Goal: Task Accomplishment & Management: Manage account settings

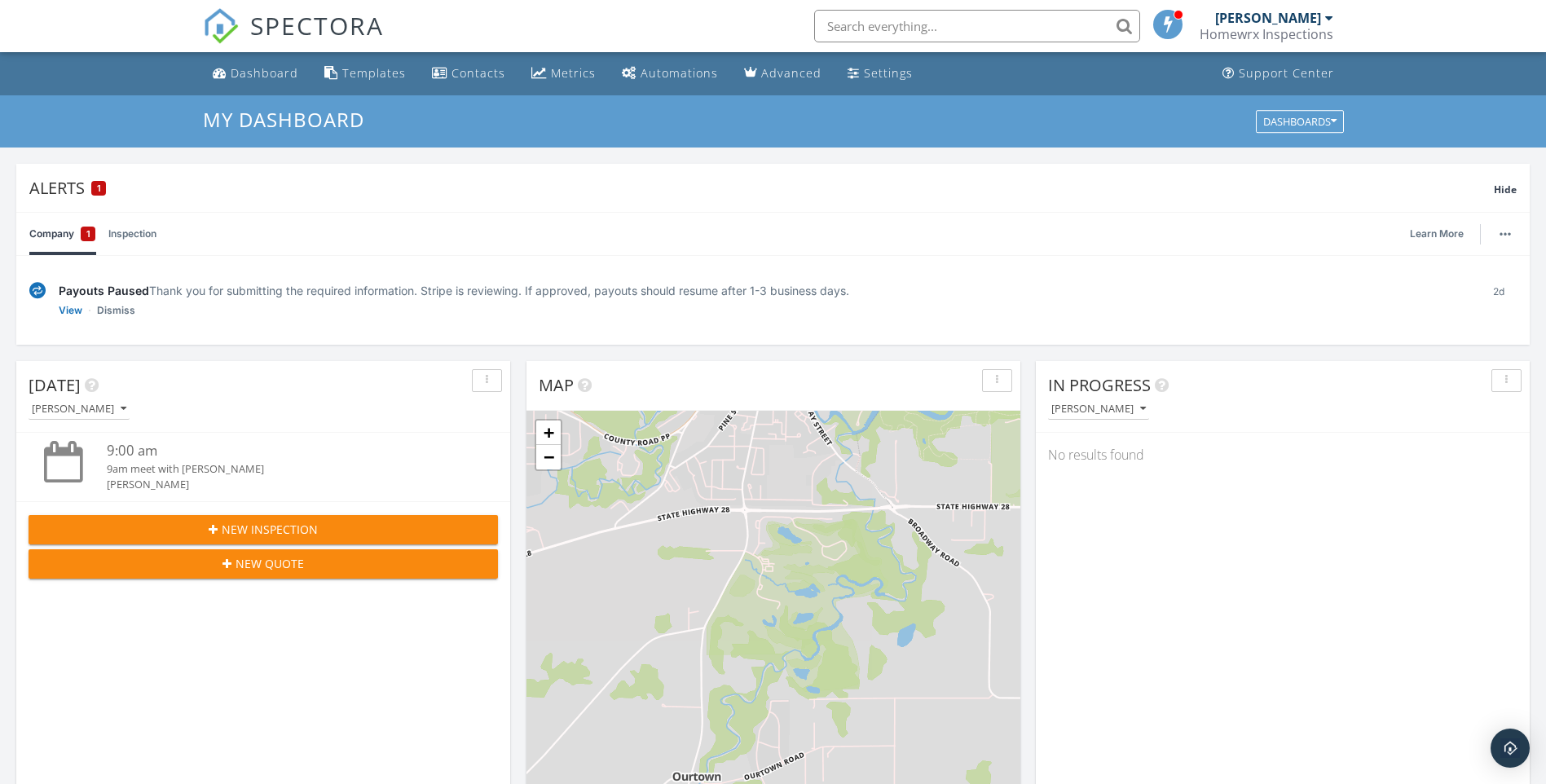
scroll to position [1508, 1571]
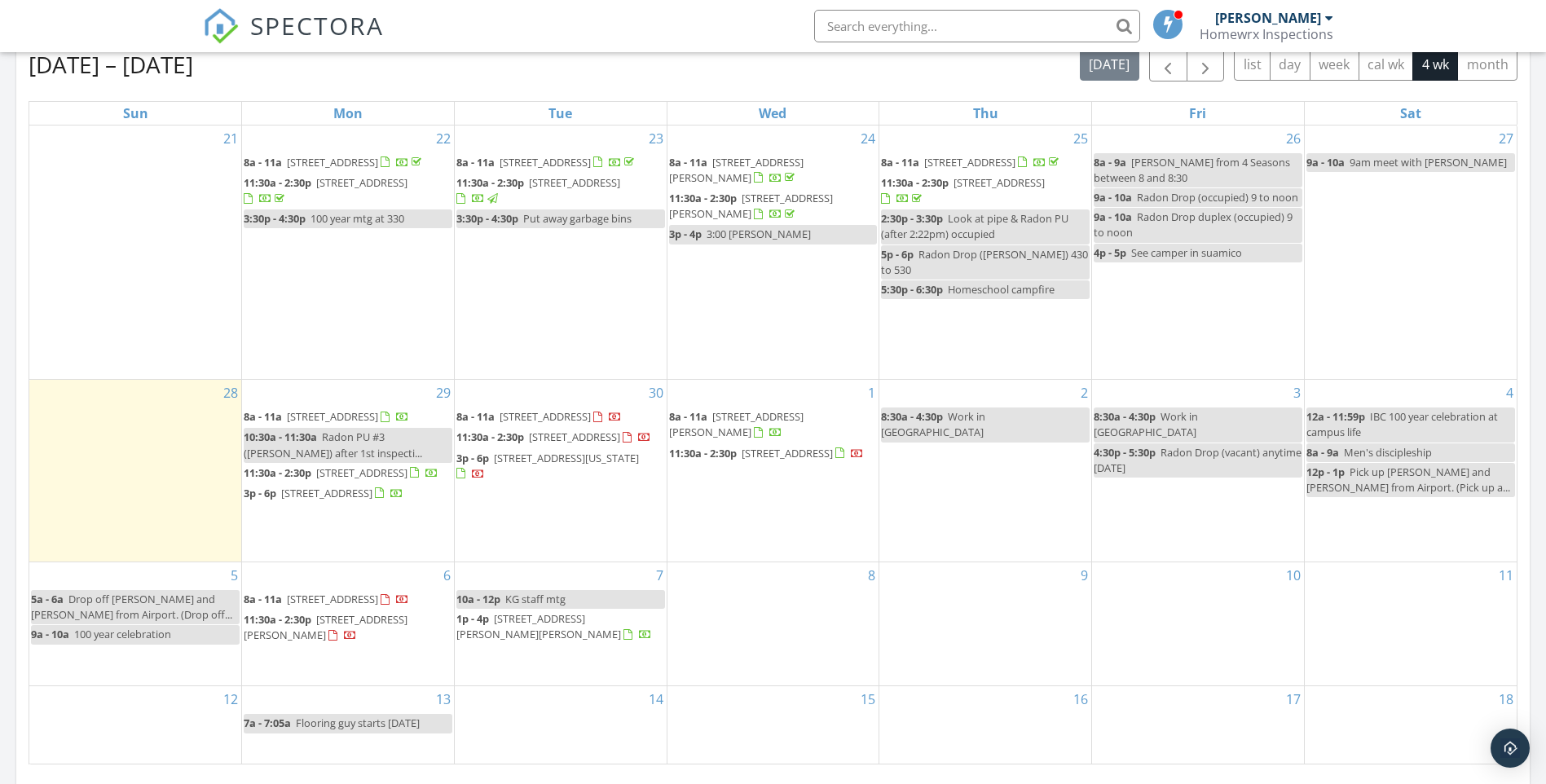
scroll to position [897, 0]
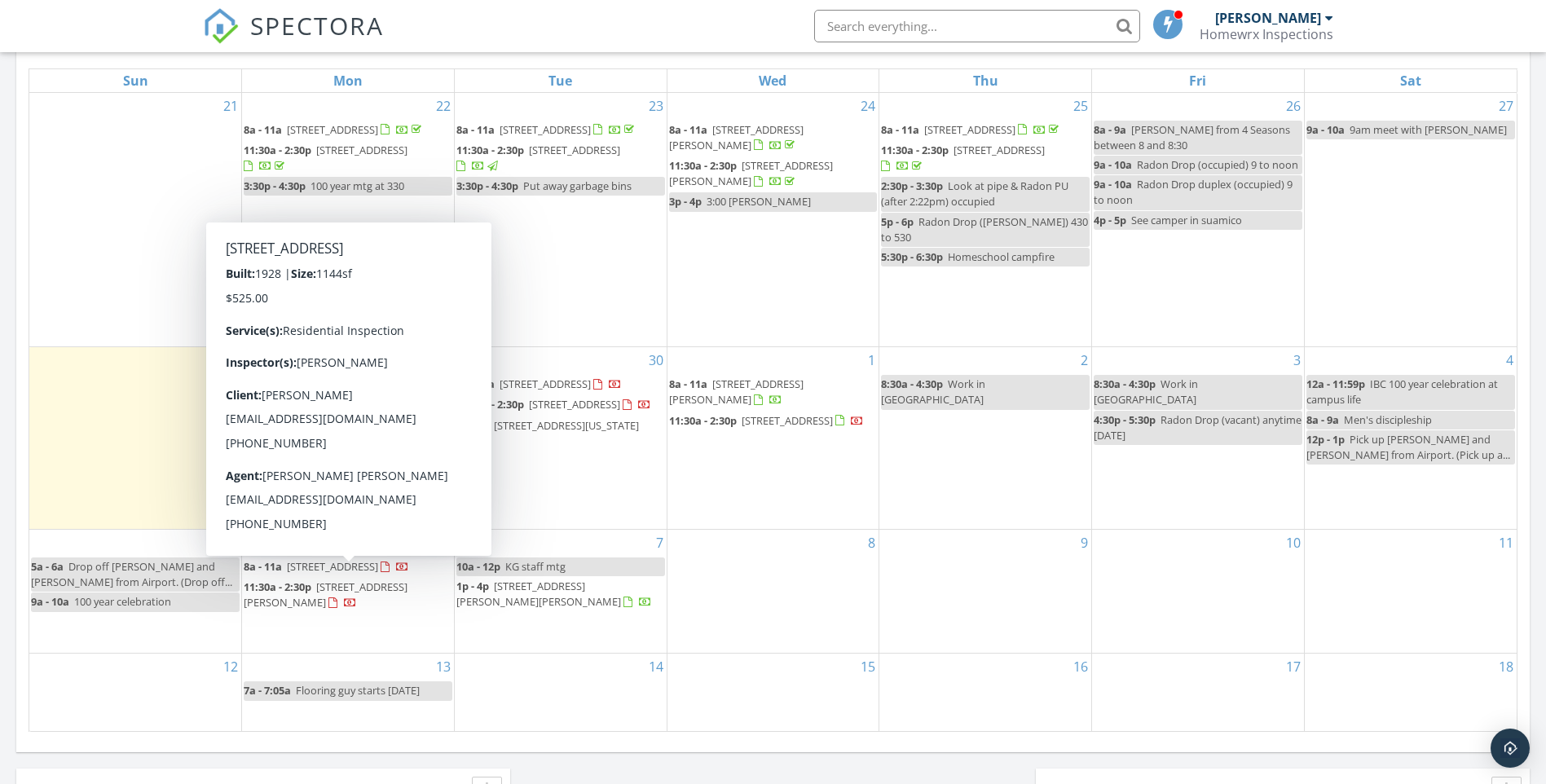
click at [296, 574] on span "419 Audubon Rd, Kohler 53044" at bounding box center [332, 566] width 92 height 14
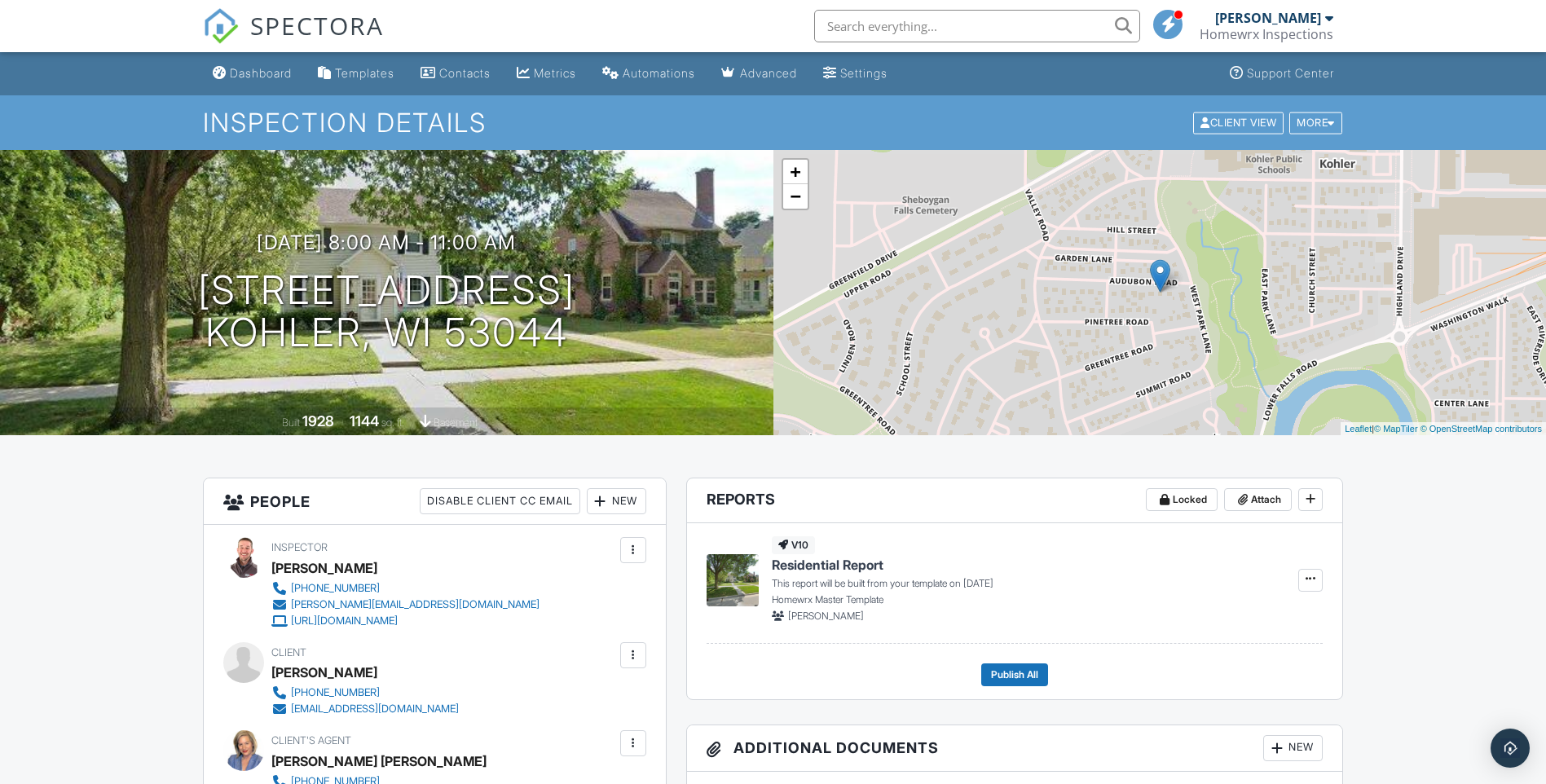
click at [621, 502] on div "New" at bounding box center [617, 501] width 60 height 26
click at [669, 602] on li "Listing Agent" at bounding box center [675, 592] width 160 height 41
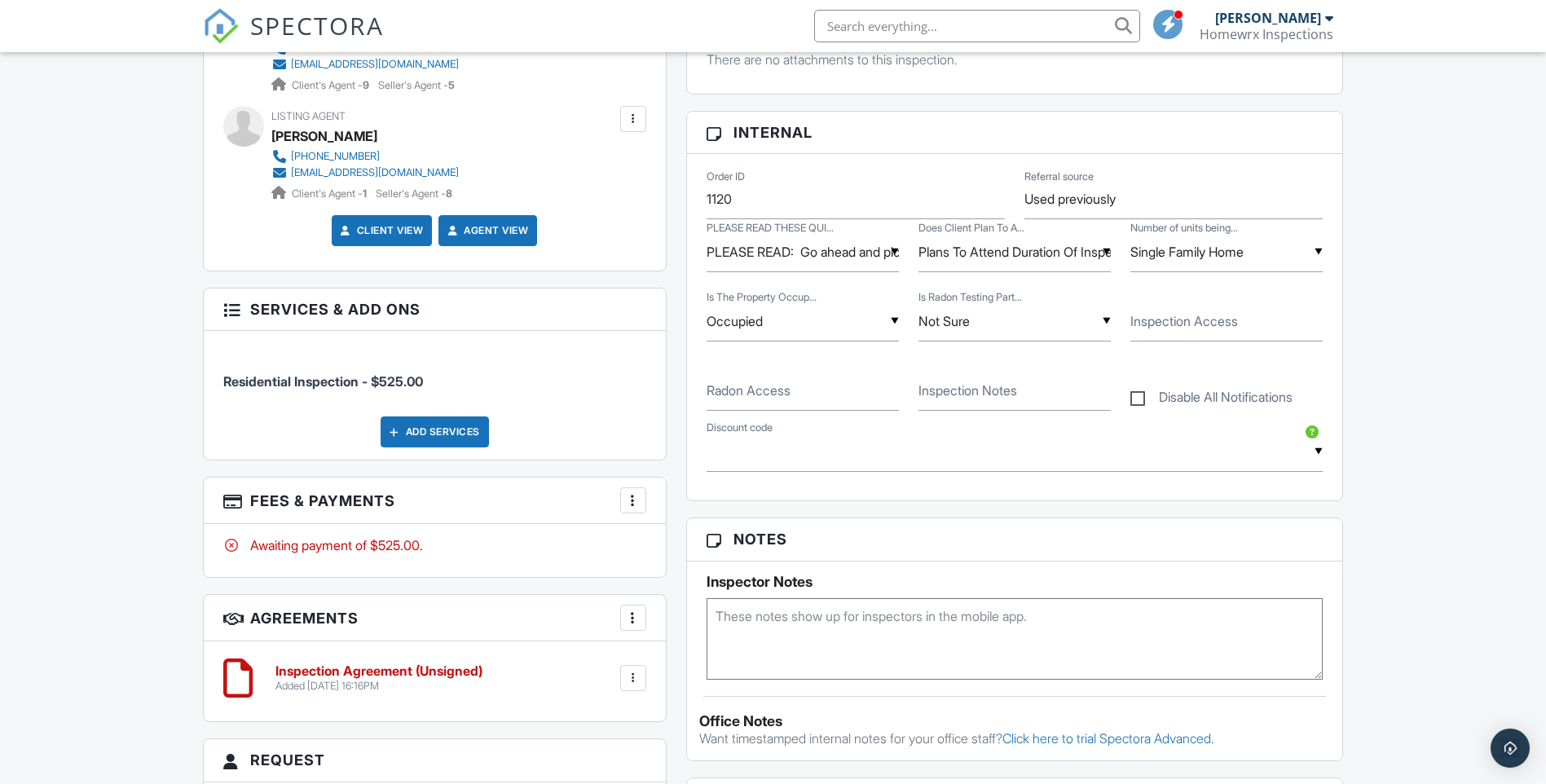
scroll to position [815, 0]
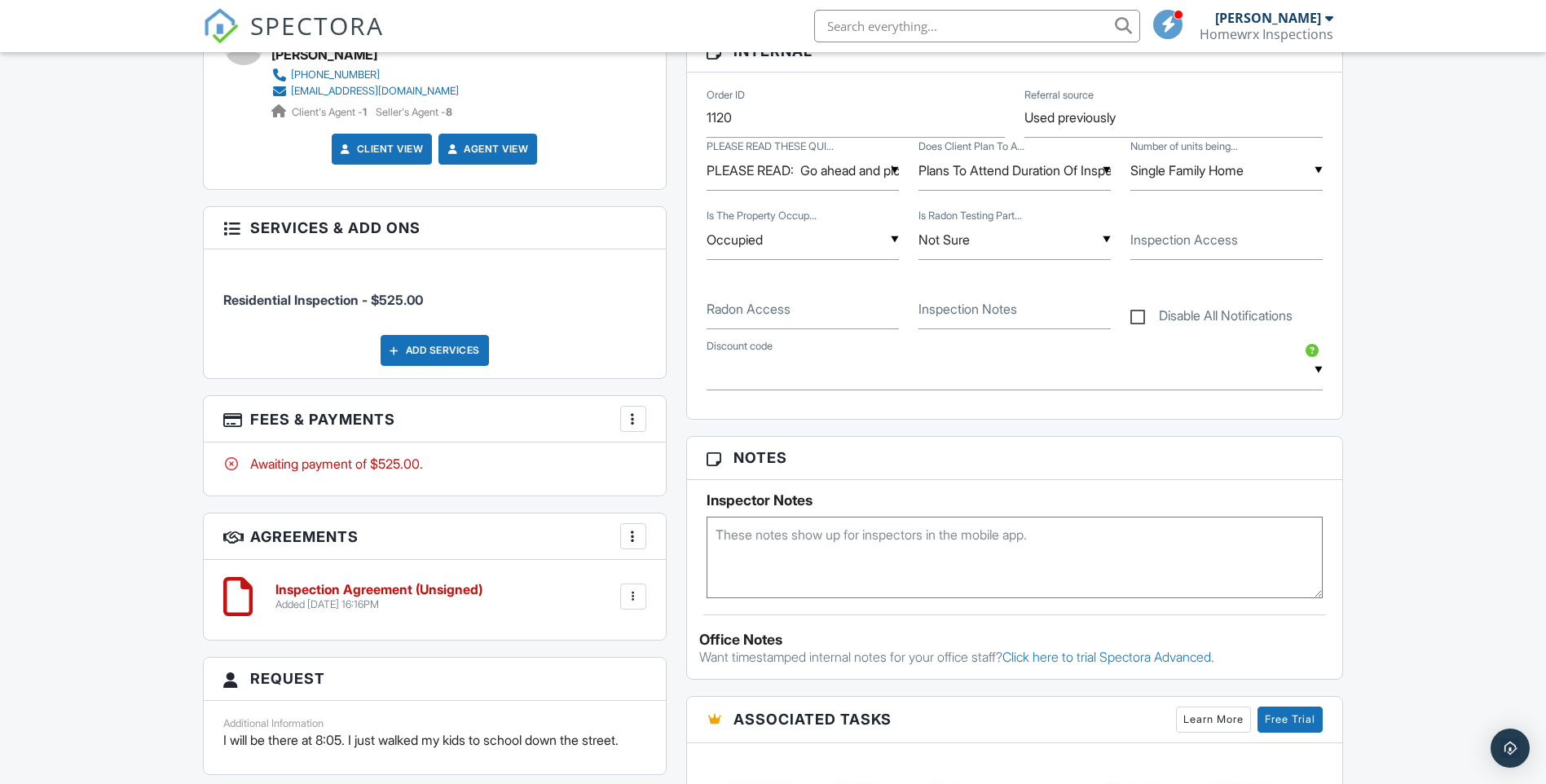
click at [888, 556] on textarea at bounding box center [1015, 557] width 617 height 81
type textarea "m"
type textarea "emailed access request"
click at [111, 292] on div "Dashboard Templates Contacts Metrics Automations Advanced Settings Support Cent…" at bounding box center [773, 389] width 1546 height 2304
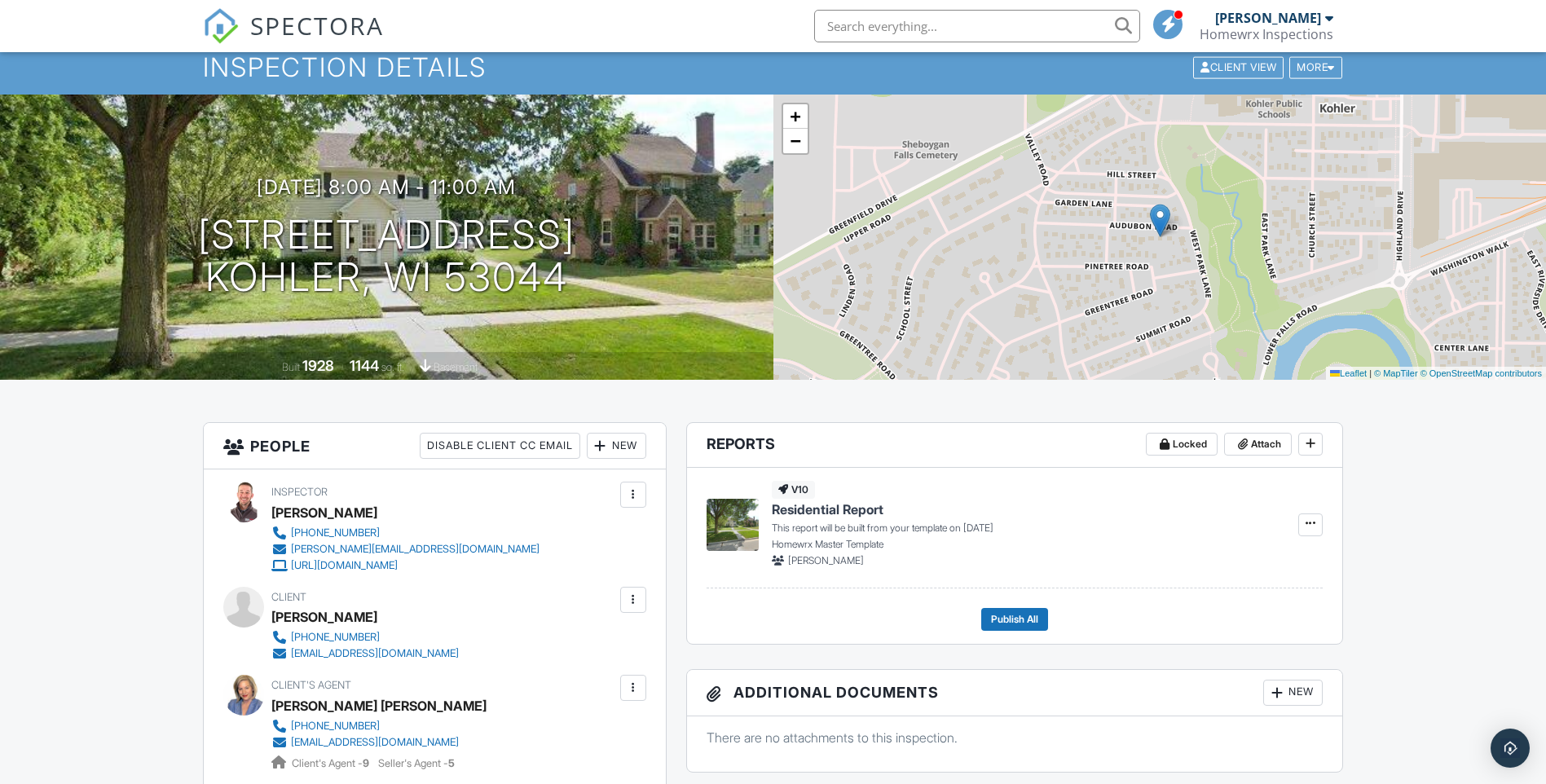
scroll to position [0, 0]
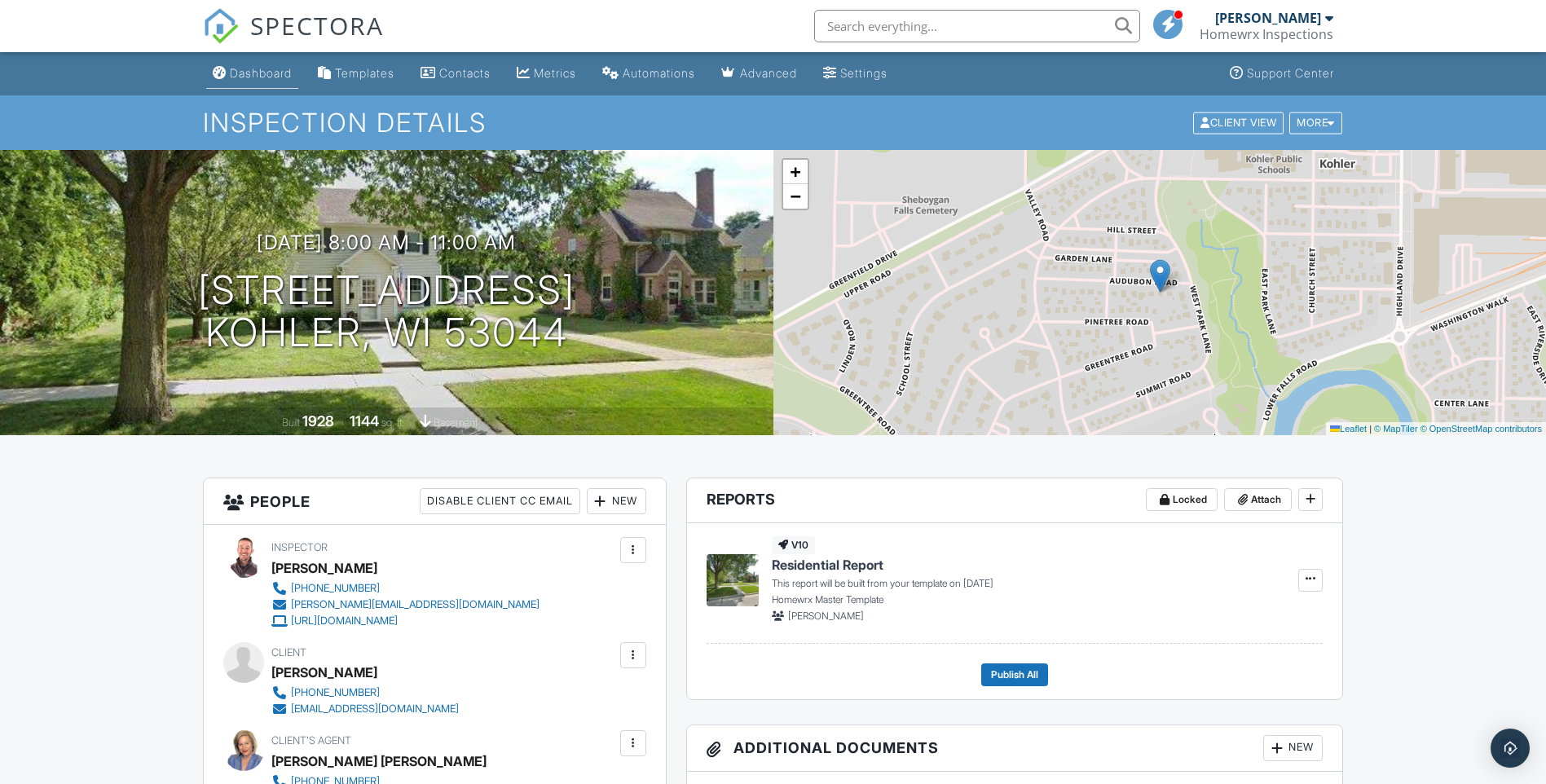
click at [260, 71] on div "Dashboard" at bounding box center [261, 72] width 62 height 14
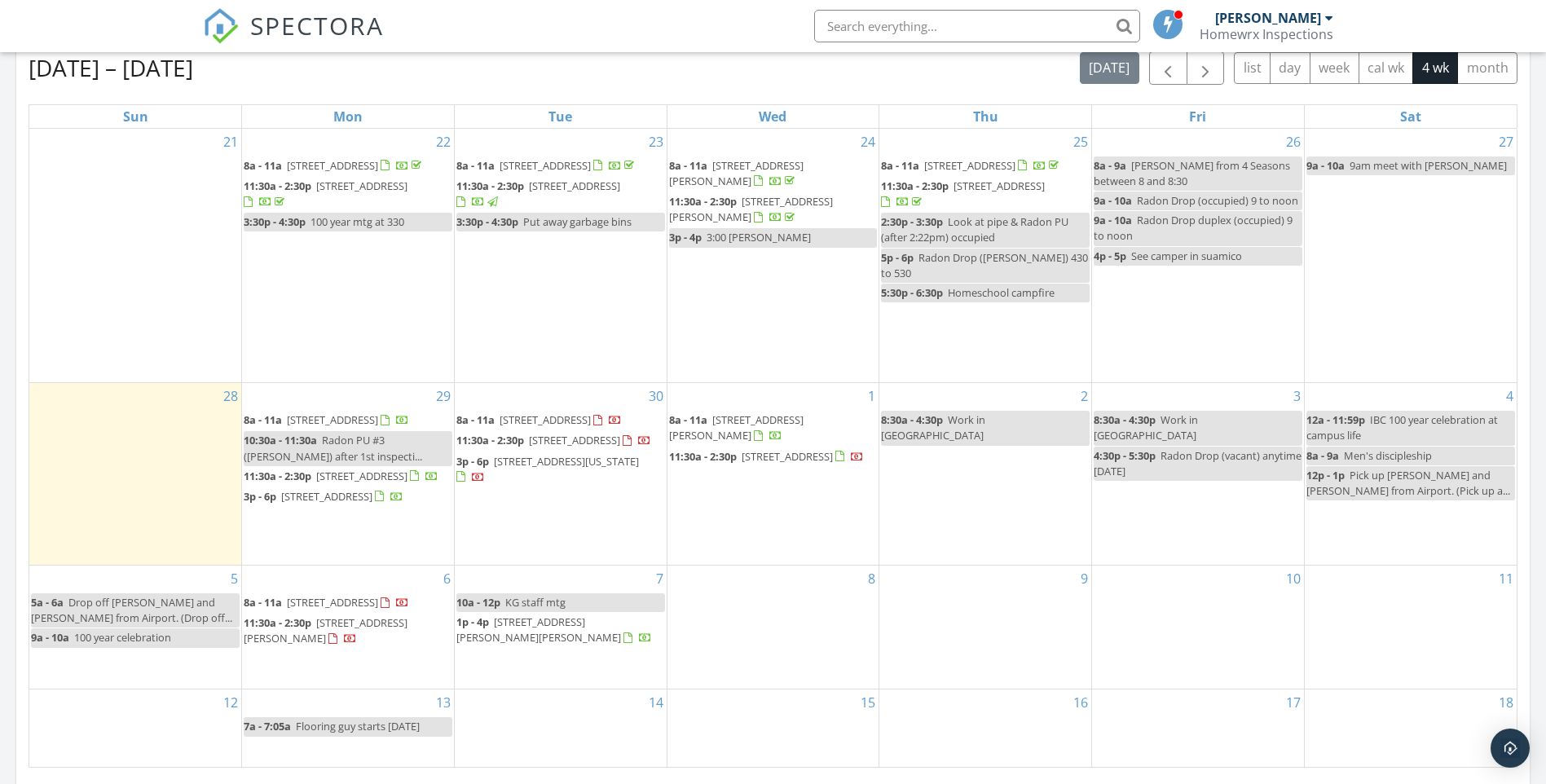
scroll to position [897, 0]
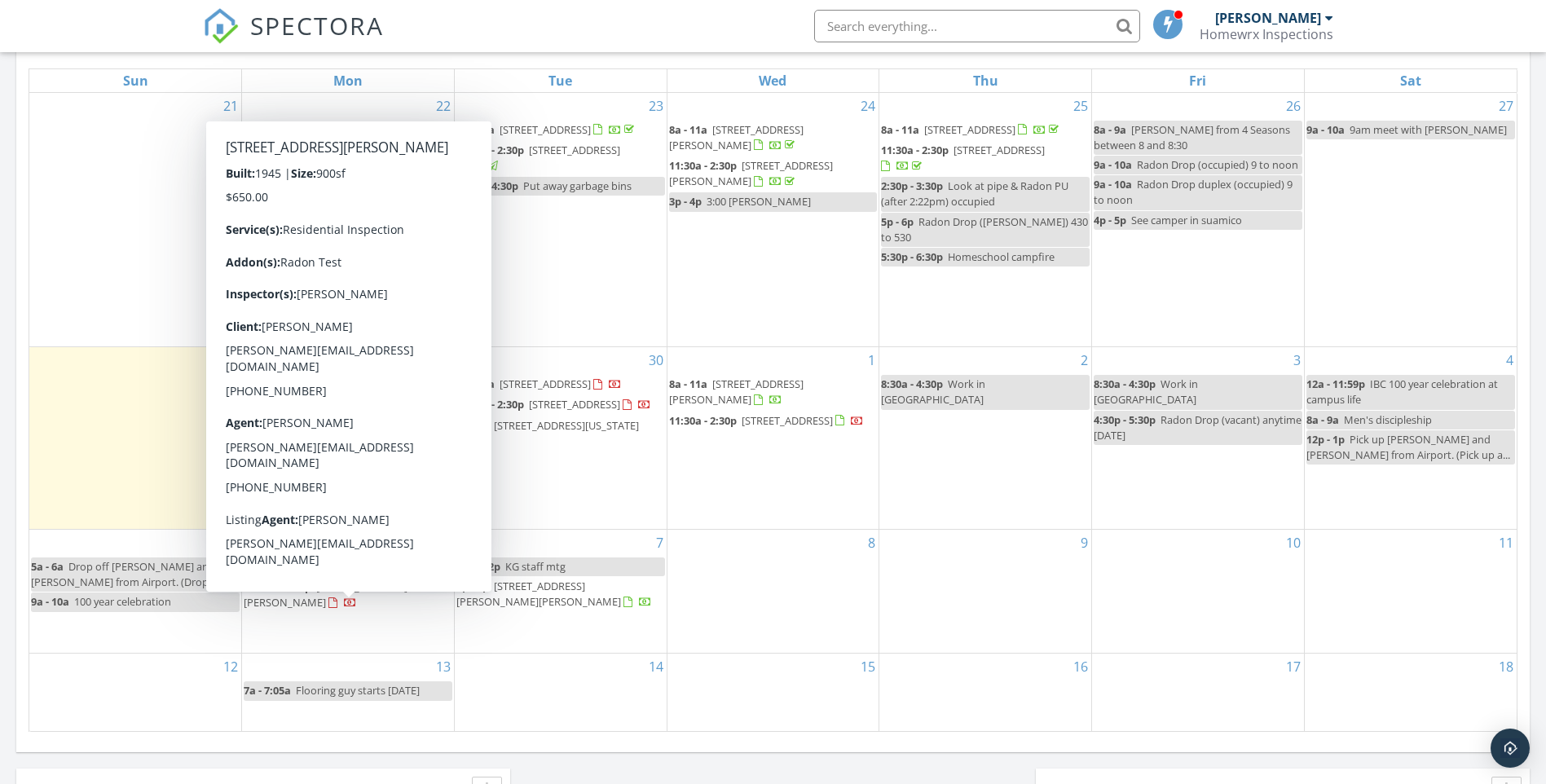
click at [331, 609] on span "[STREET_ADDRESS][PERSON_NAME]" at bounding box center [325, 594] width 164 height 30
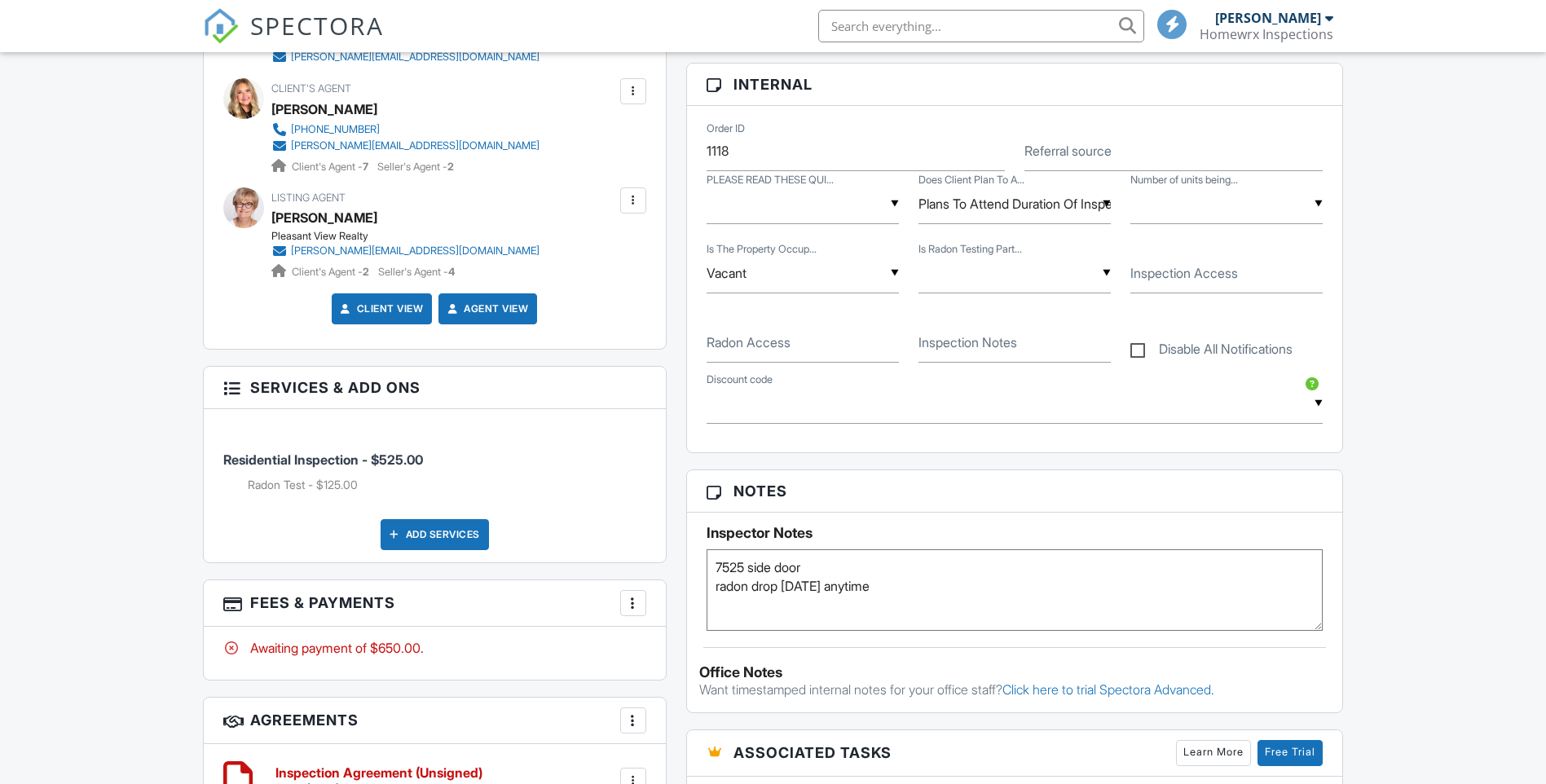
scroll to position [782, 0]
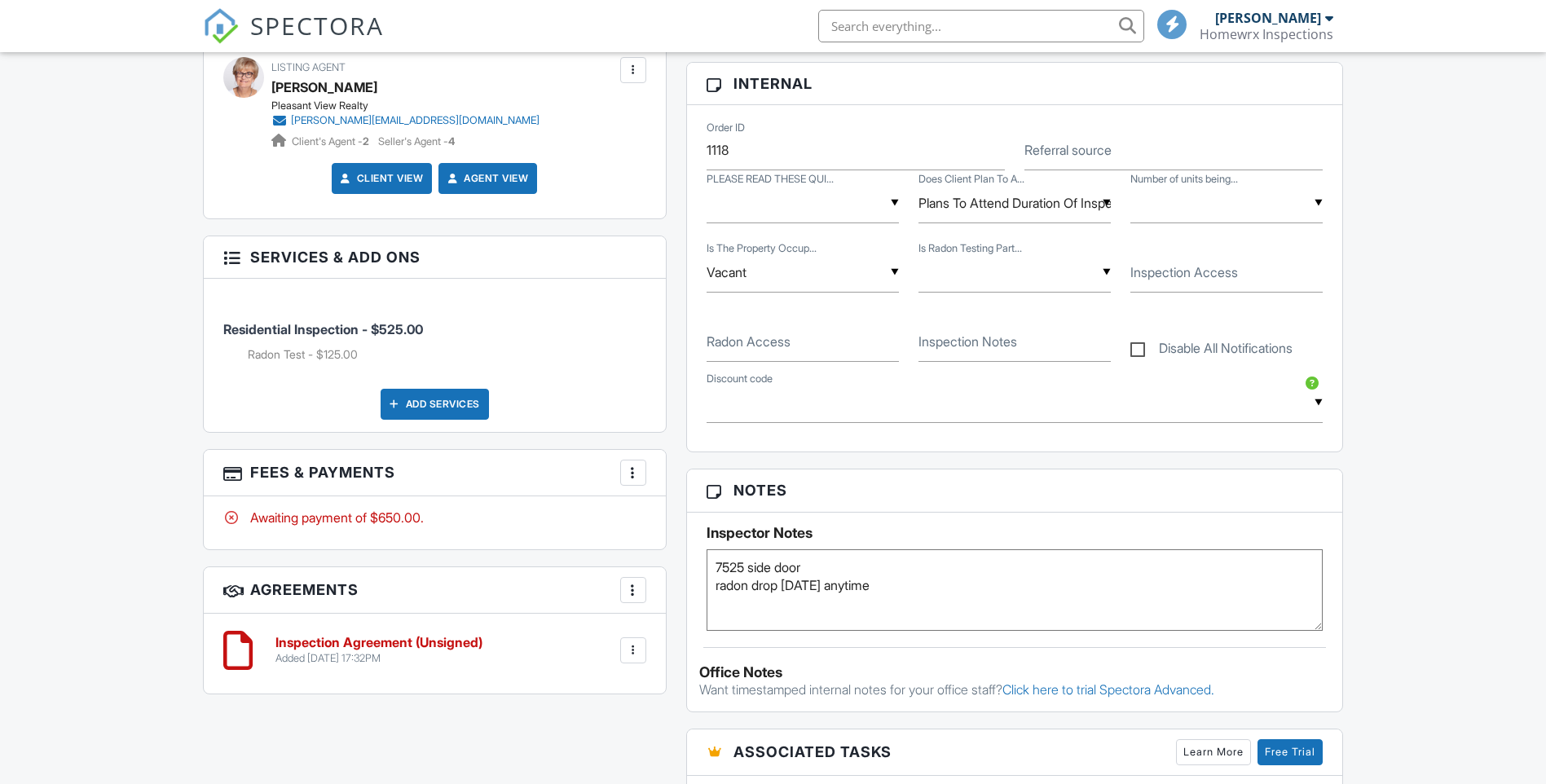
type textarea "7525 side door radon drop on friday anytime"
click at [1409, 467] on div "Dashboard Templates Contacts Metrics Automations Advanced Settings Support Cent…" at bounding box center [773, 513] width 1546 height 2486
click at [41, 358] on div "Dashboard Templates Contacts Metrics Automations Advanced Settings Support Cent…" at bounding box center [773, 513] width 1546 height 2486
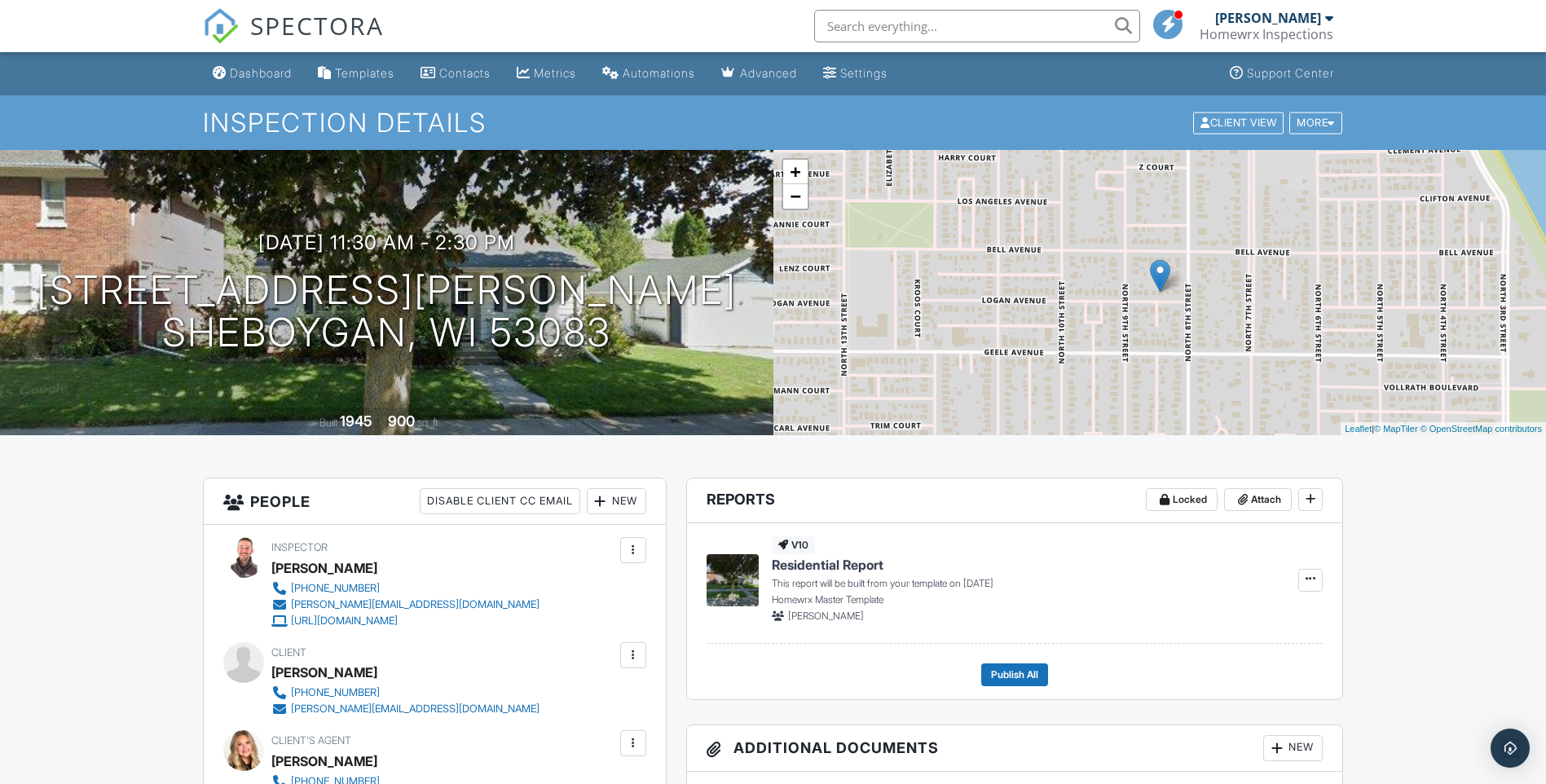
drag, startPoint x: 267, startPoint y: 66, endPoint x: 275, endPoint y: 65, distance: 8.1
click at [267, 66] on div "Dashboard" at bounding box center [261, 72] width 62 height 14
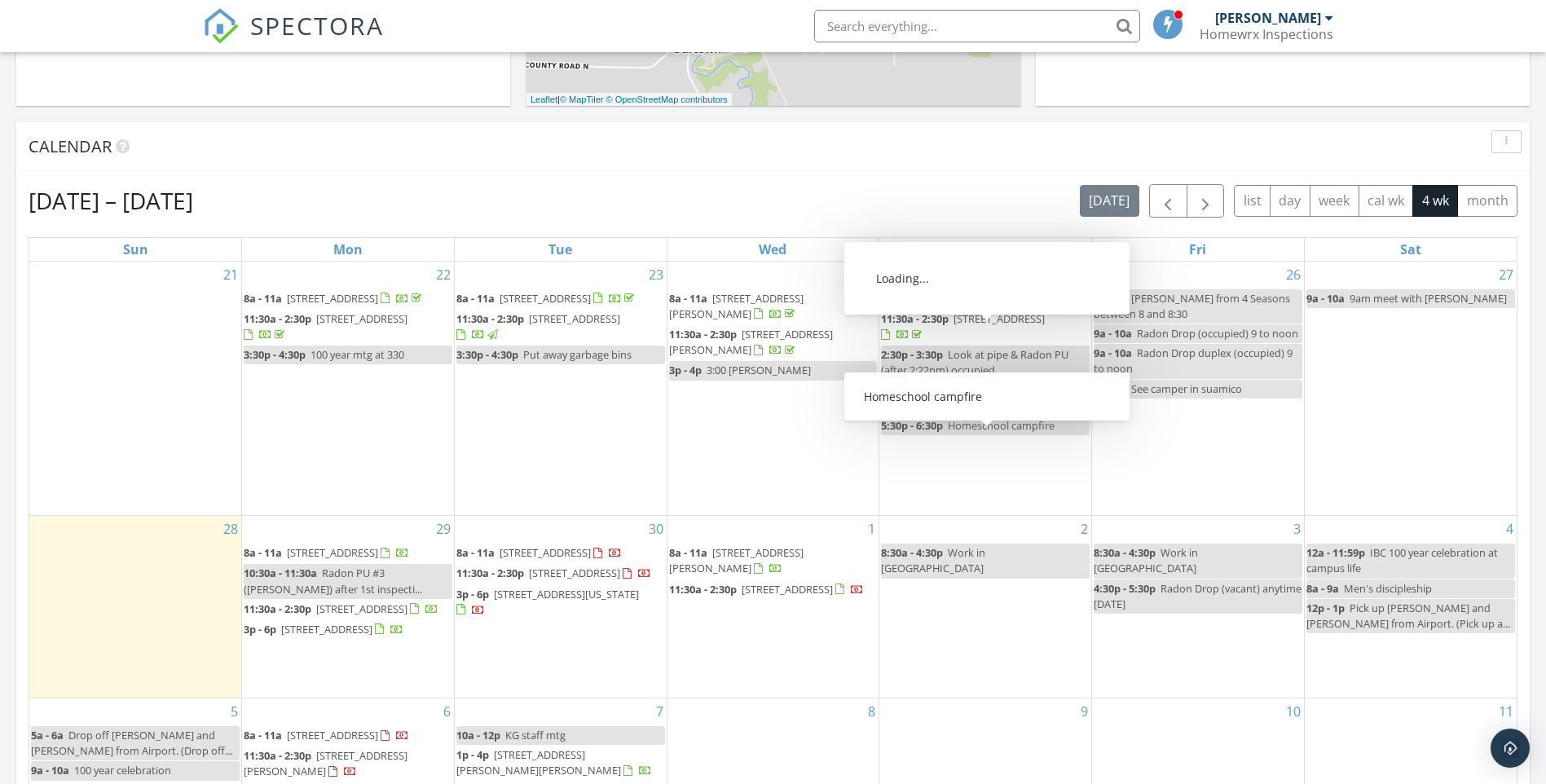
scroll to position [734, 0]
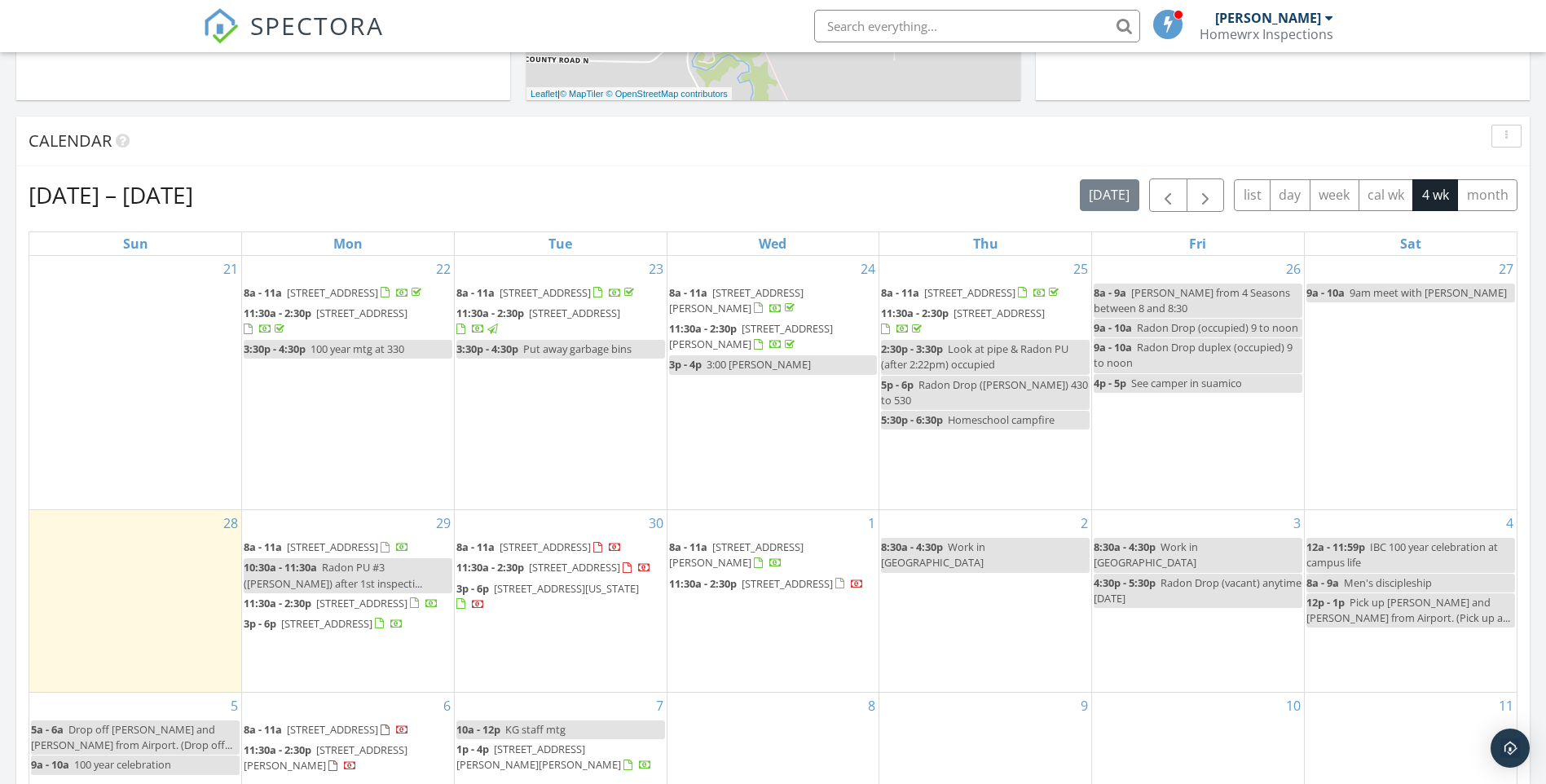
click at [547, 565] on span "[STREET_ADDRESS]" at bounding box center [575, 567] width 92 height 14
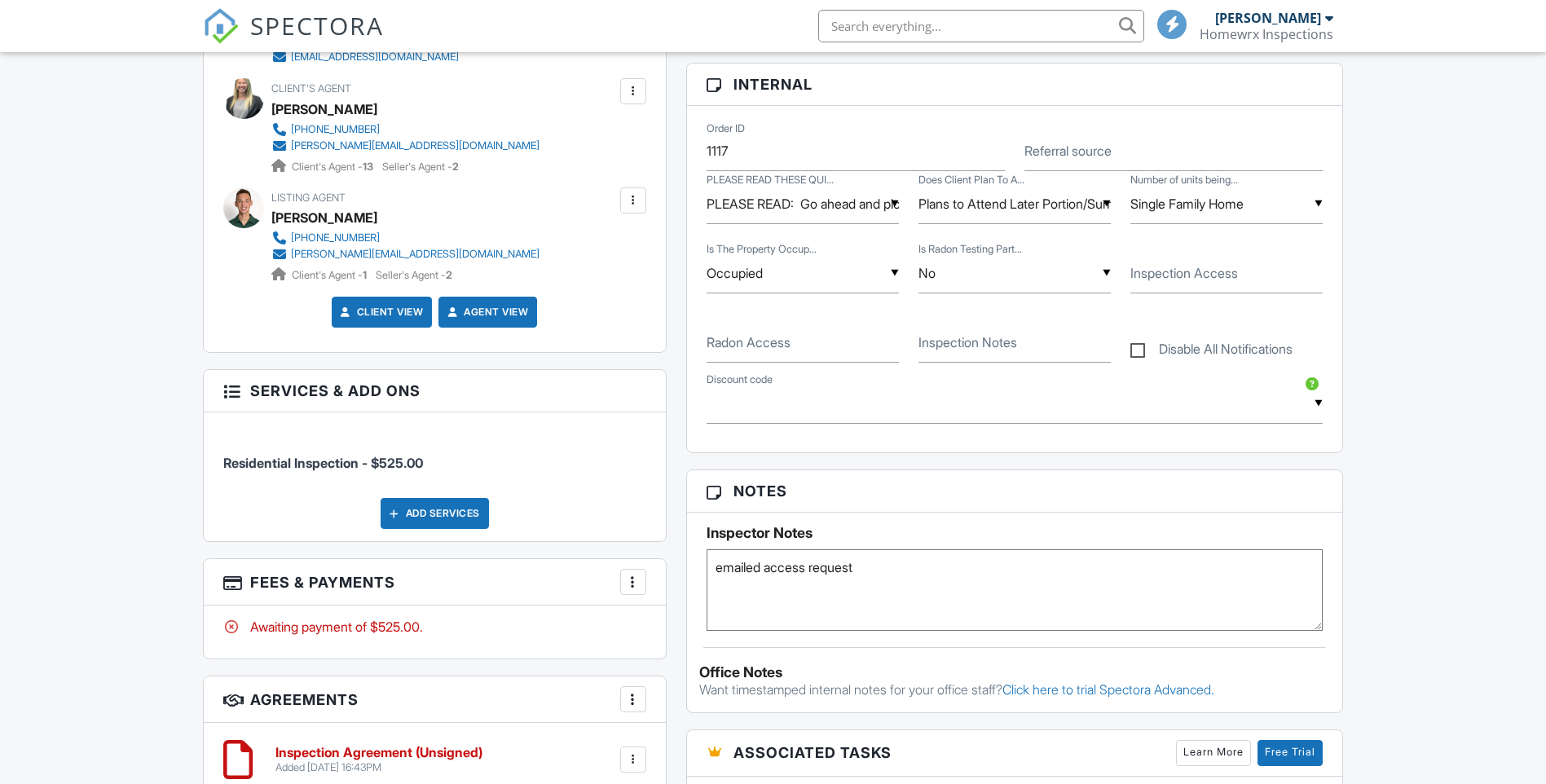
drag, startPoint x: 874, startPoint y: 567, endPoint x: 661, endPoint y: 579, distance: 213.3
click at [661, 579] on div "All emails and texts are disabled for this inspection! All emails and texts hav…" at bounding box center [773, 509] width 1161 height 1367
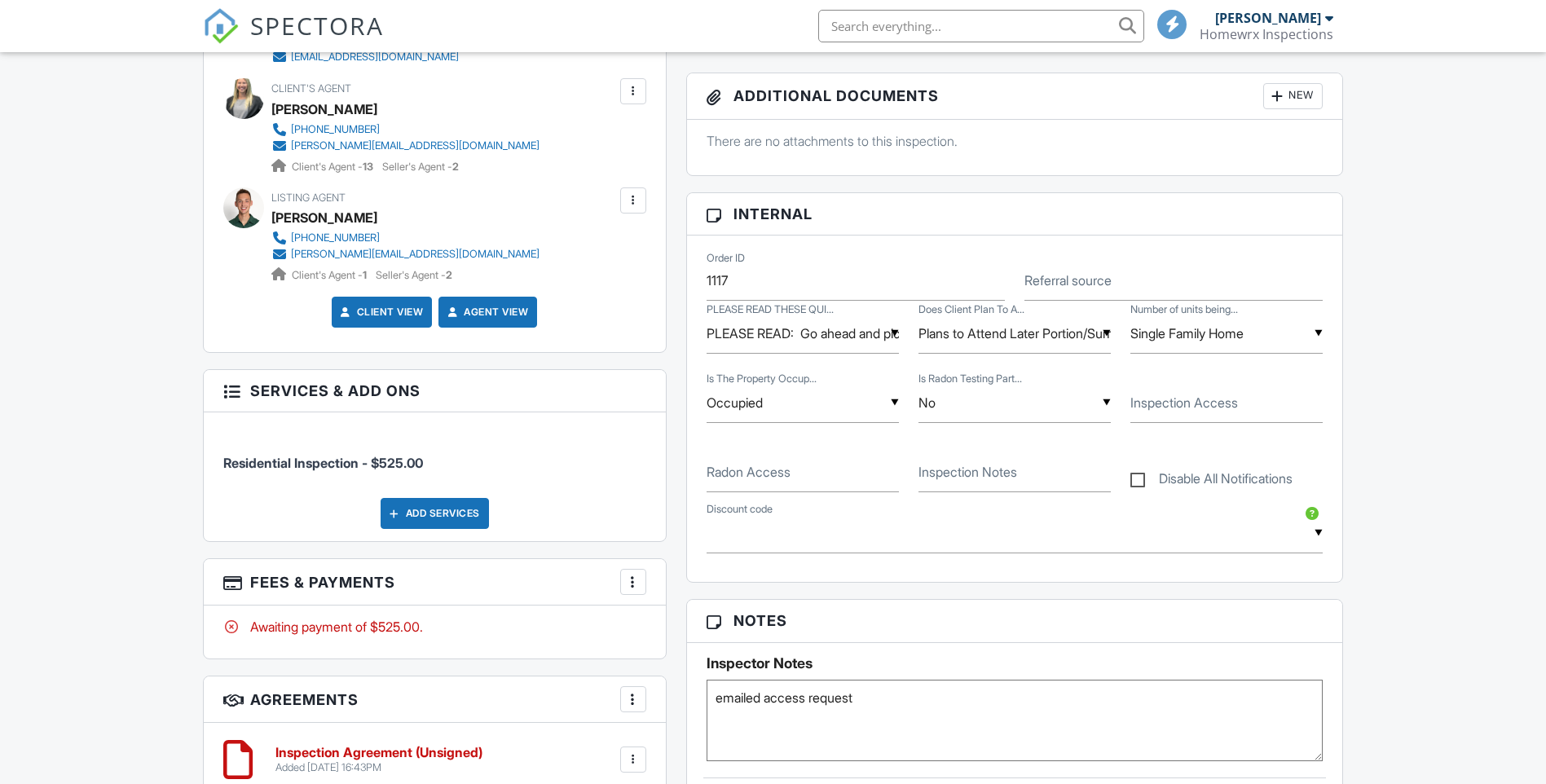
scroll to position [782, 0]
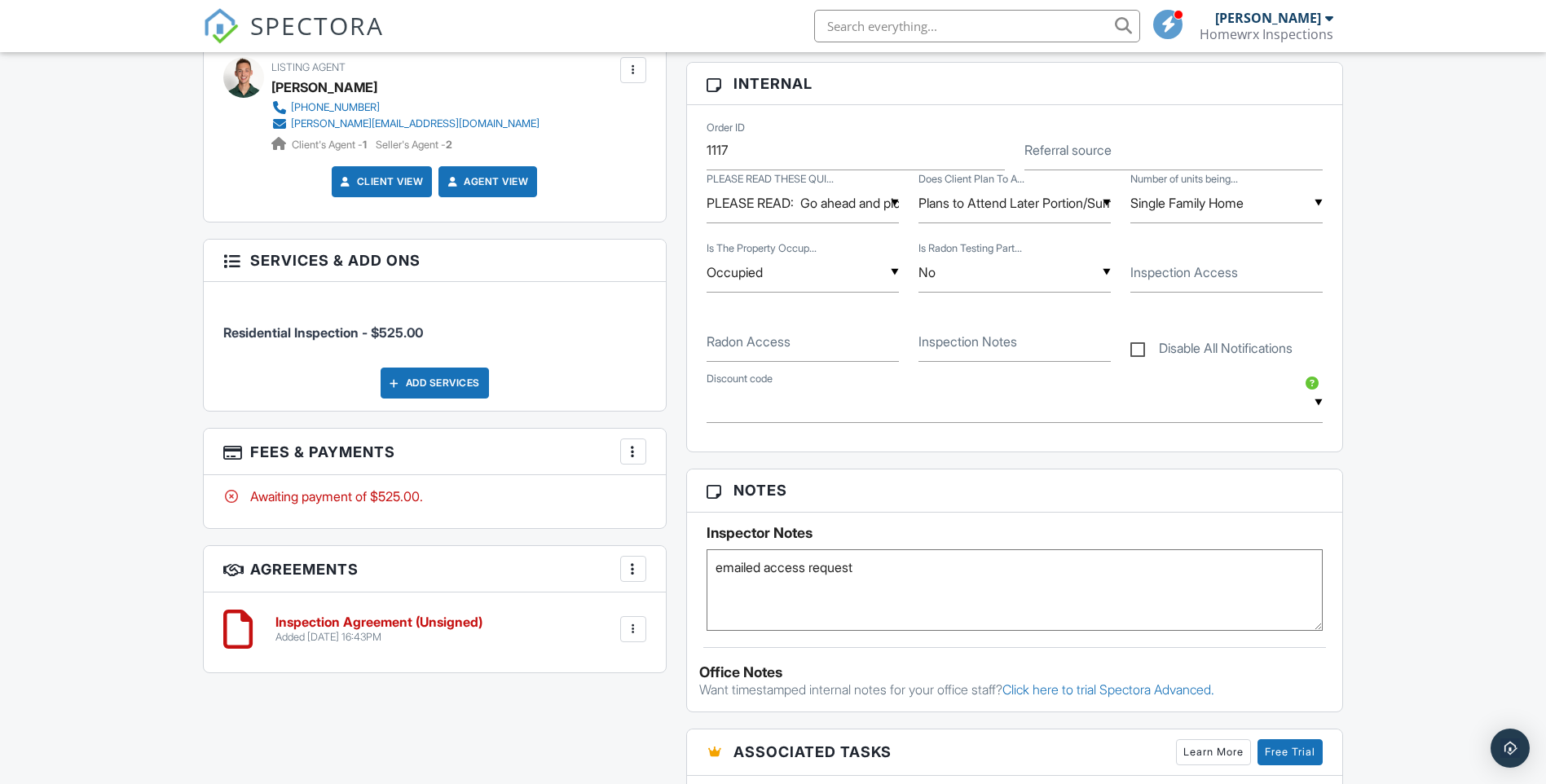
paste textarea "That works - Tuesday 9/30 @11:30am. Lockbox code is 0879. At the front door. Th…"
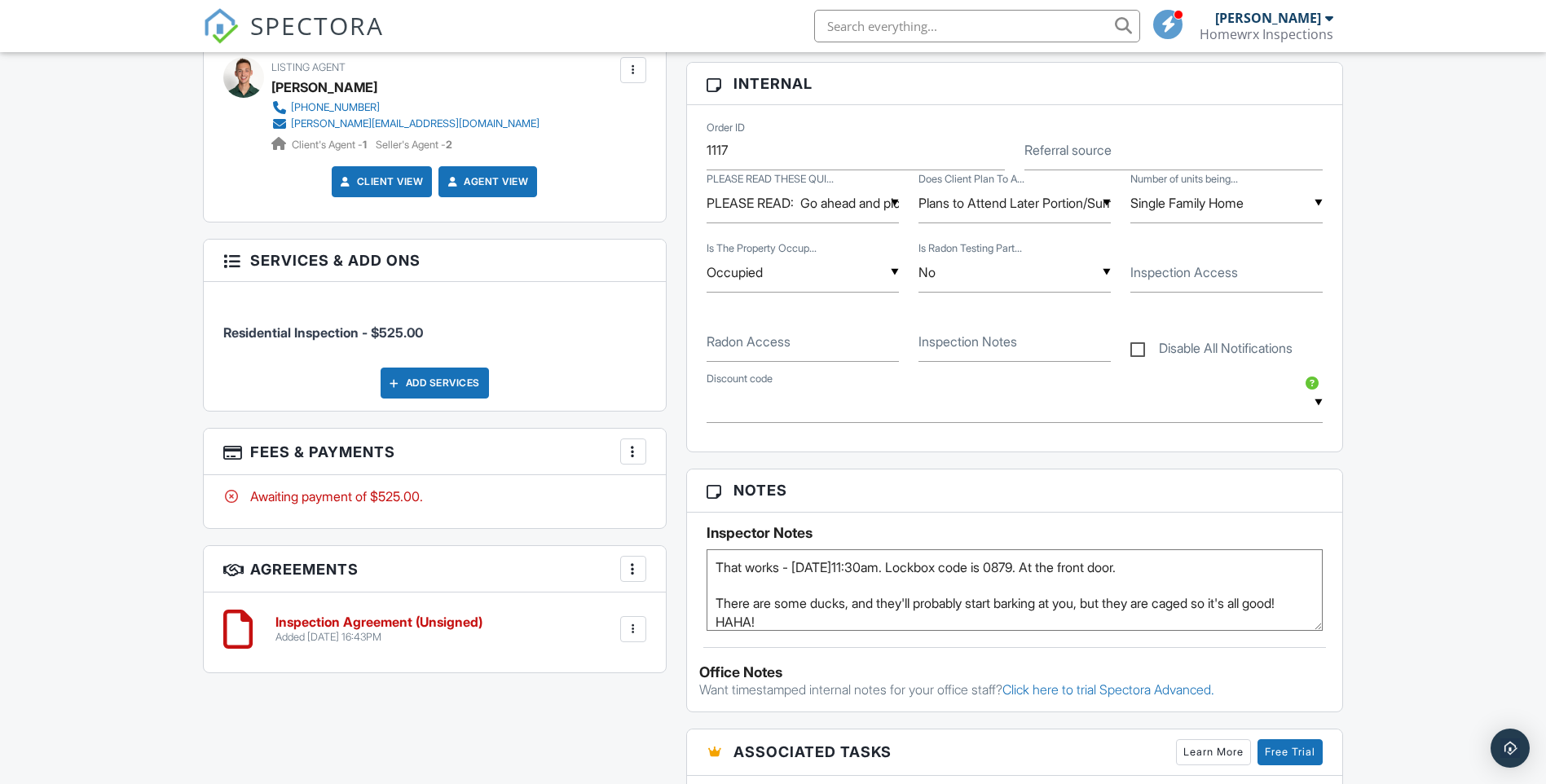
type textarea "That works - Tuesday 9/30 @11:30am. Lockbox code is 0879. At the front door. Th…"
click at [55, 434] on div "Dashboard Templates Contacts Metrics Automations Advanced Settings Support Cent…" at bounding box center [773, 422] width 1546 height 2304
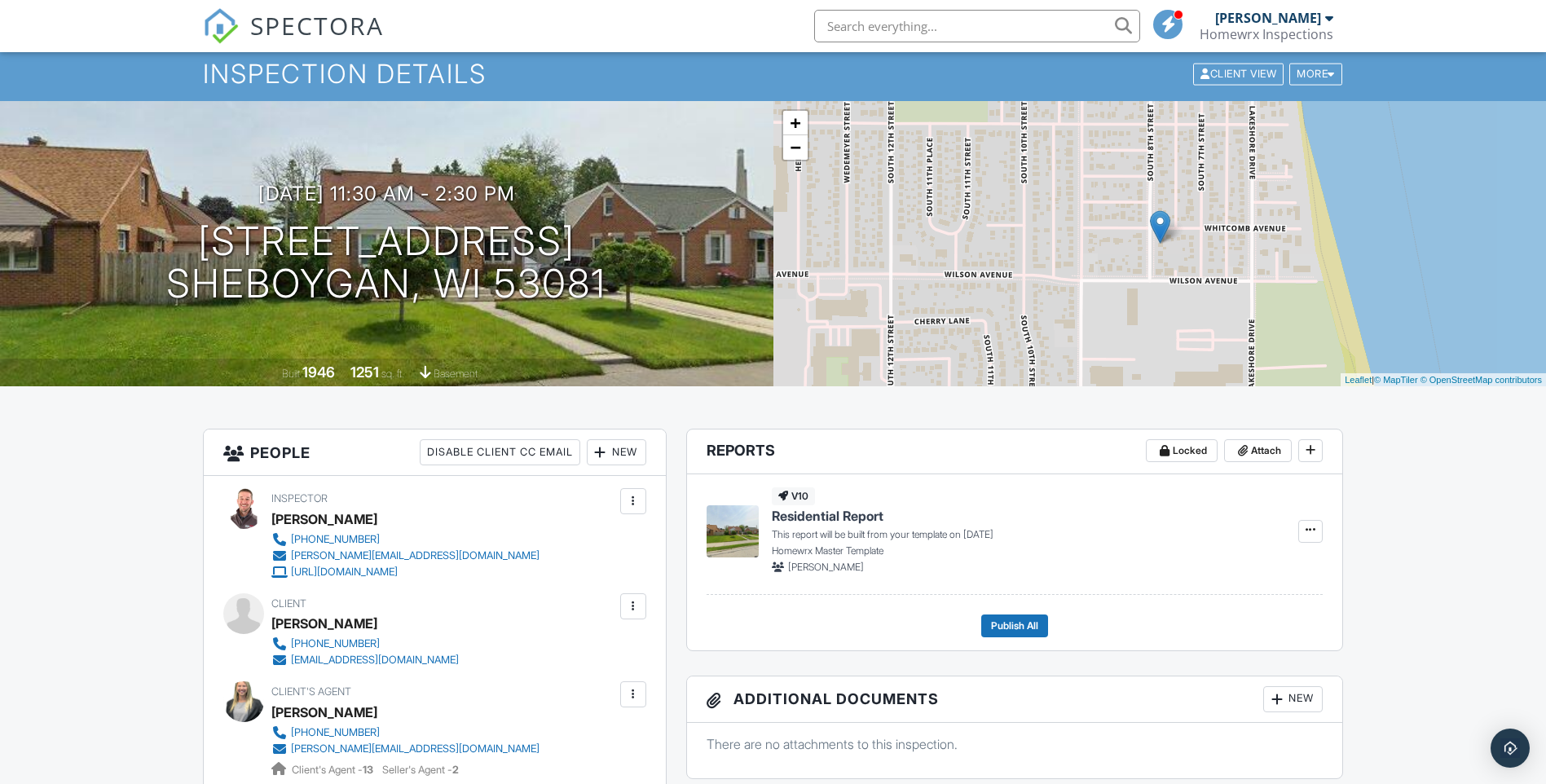
scroll to position [0, 0]
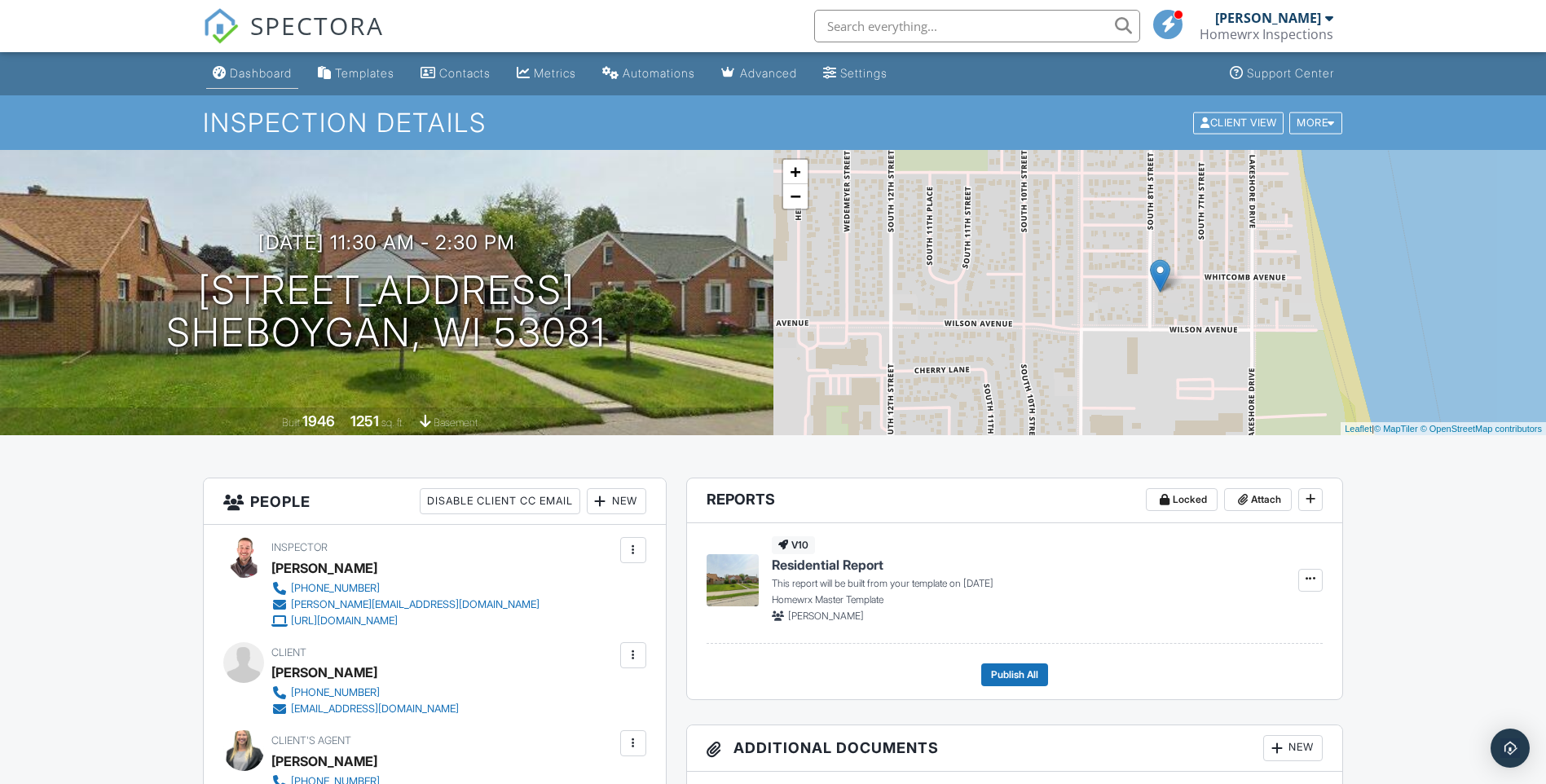
click at [269, 71] on div "Dashboard" at bounding box center [261, 72] width 62 height 14
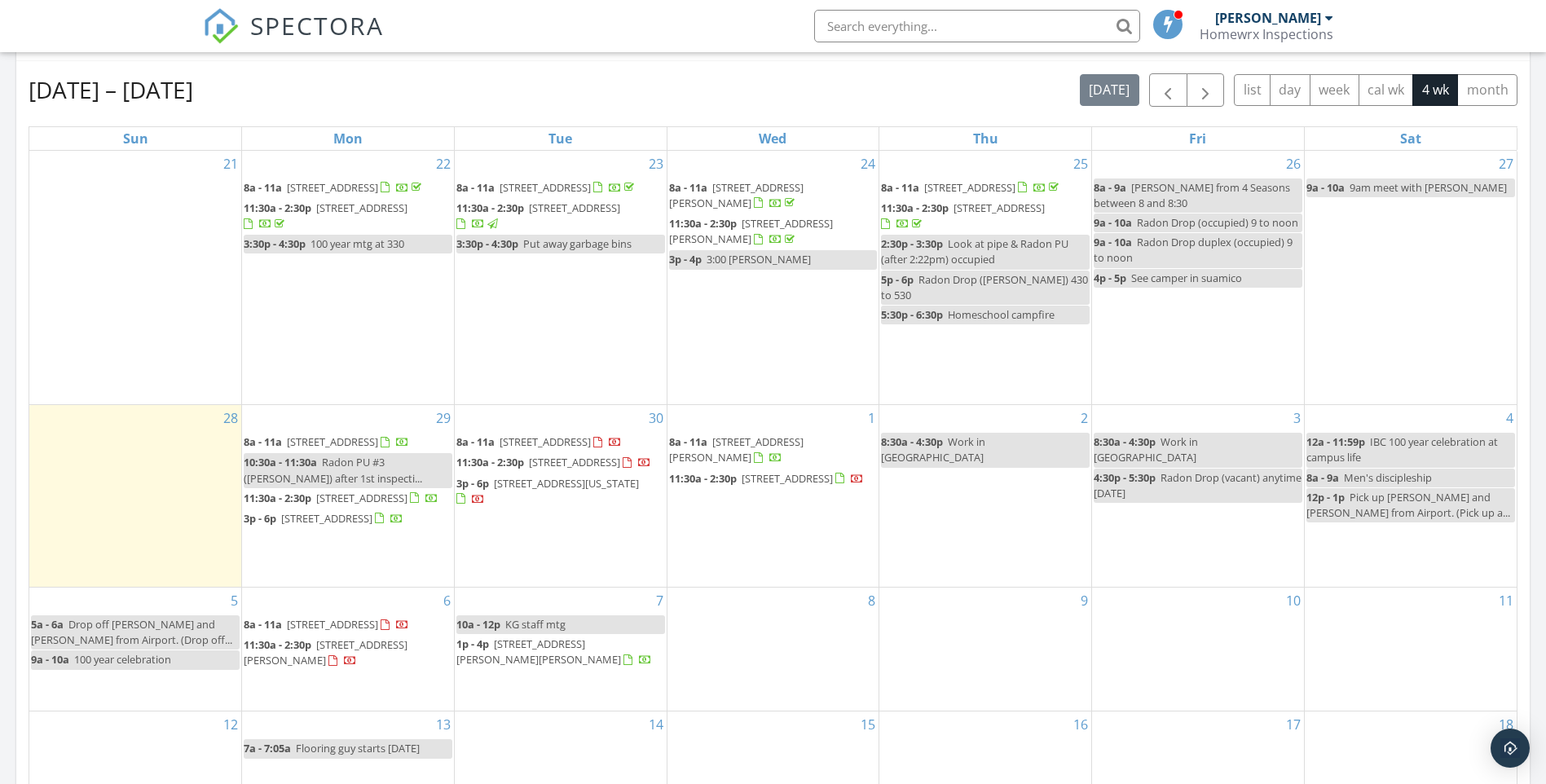
scroll to position [854, 0]
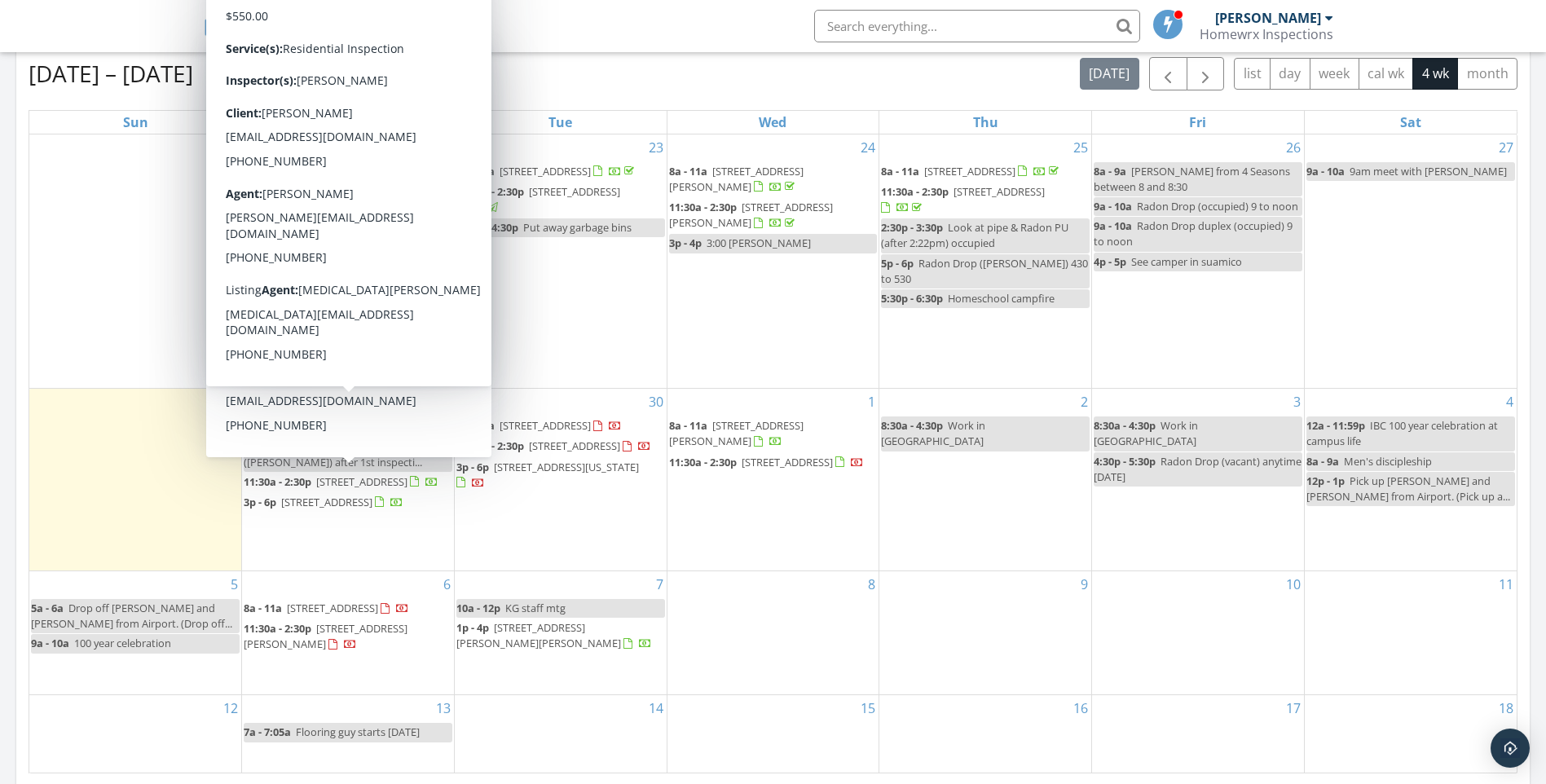
click at [66, 437] on div "28" at bounding box center [134, 480] width 211 height 182
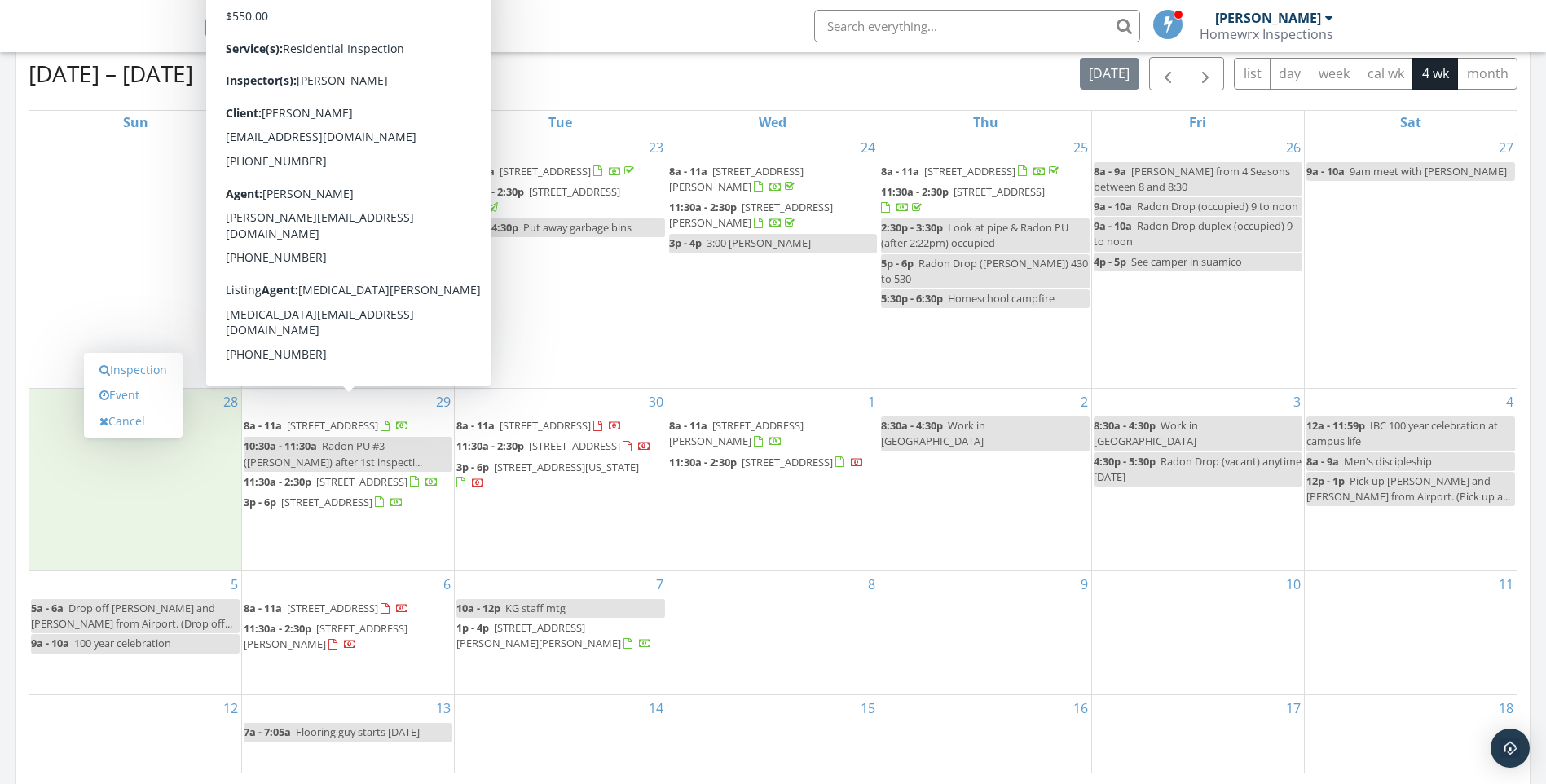
click at [326, 418] on span "[STREET_ADDRESS]" at bounding box center [332, 425] width 92 height 14
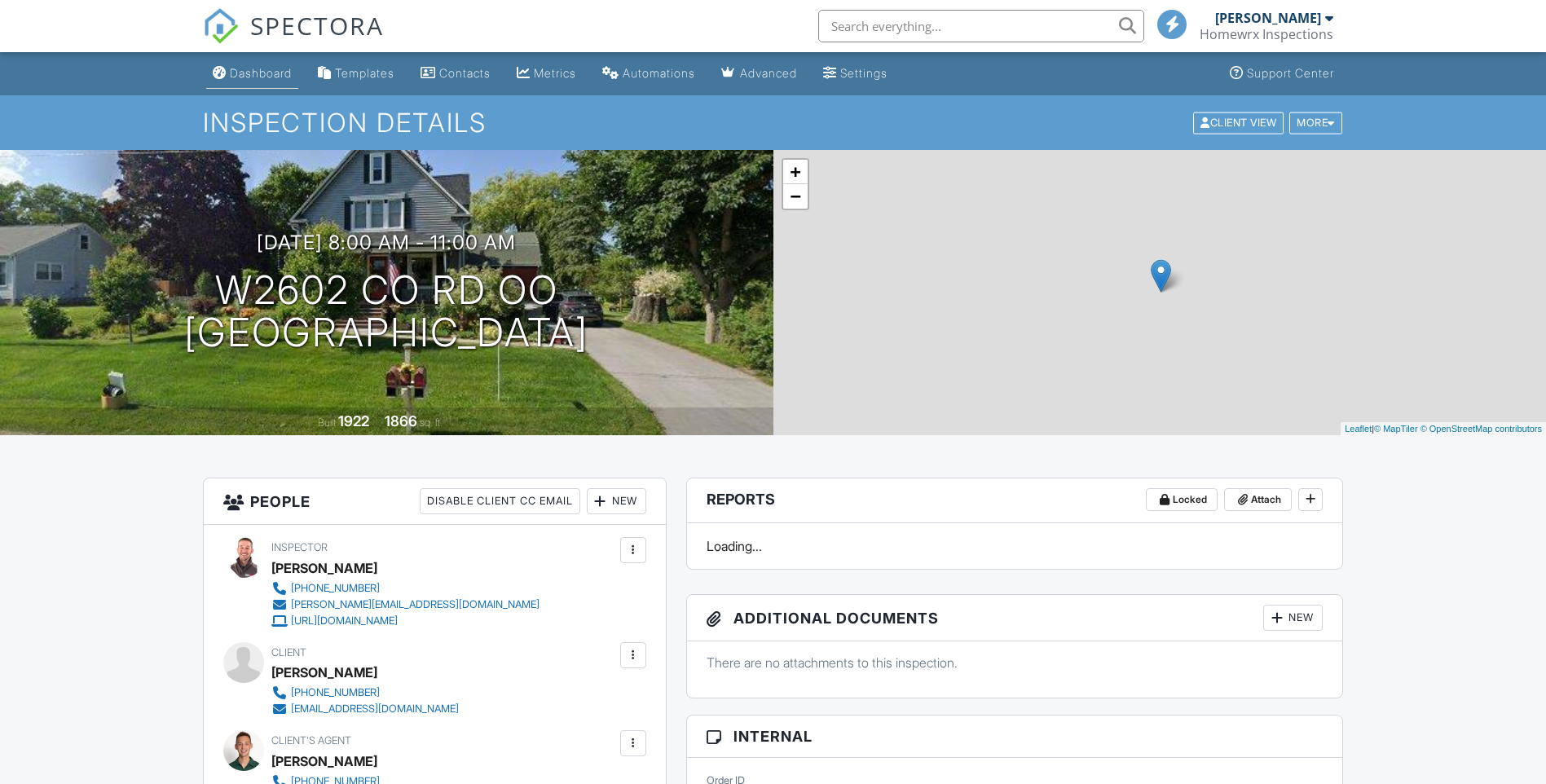
click at [284, 67] on div "Dashboard" at bounding box center [261, 72] width 62 height 14
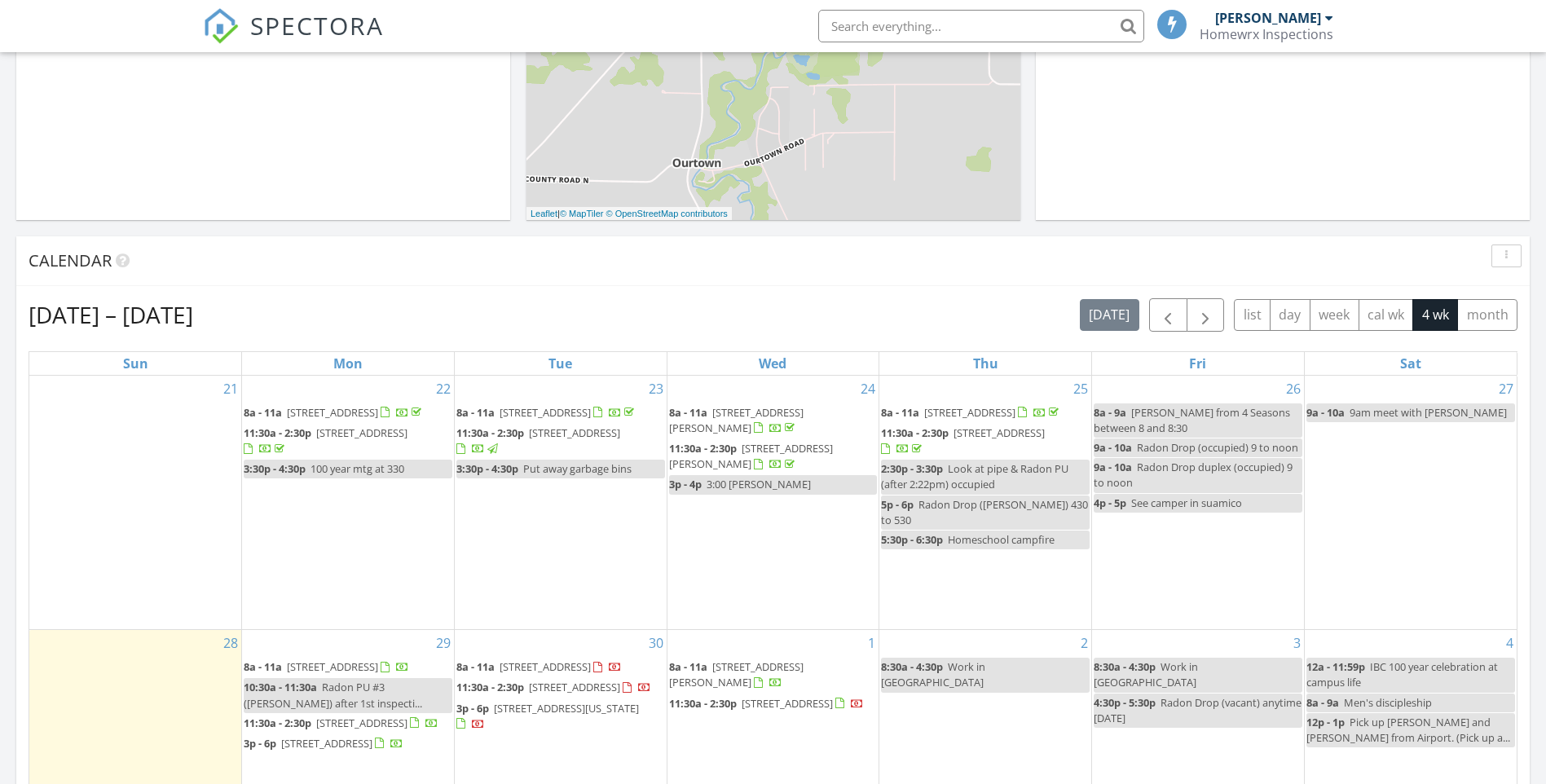
scroll to position [815, 0]
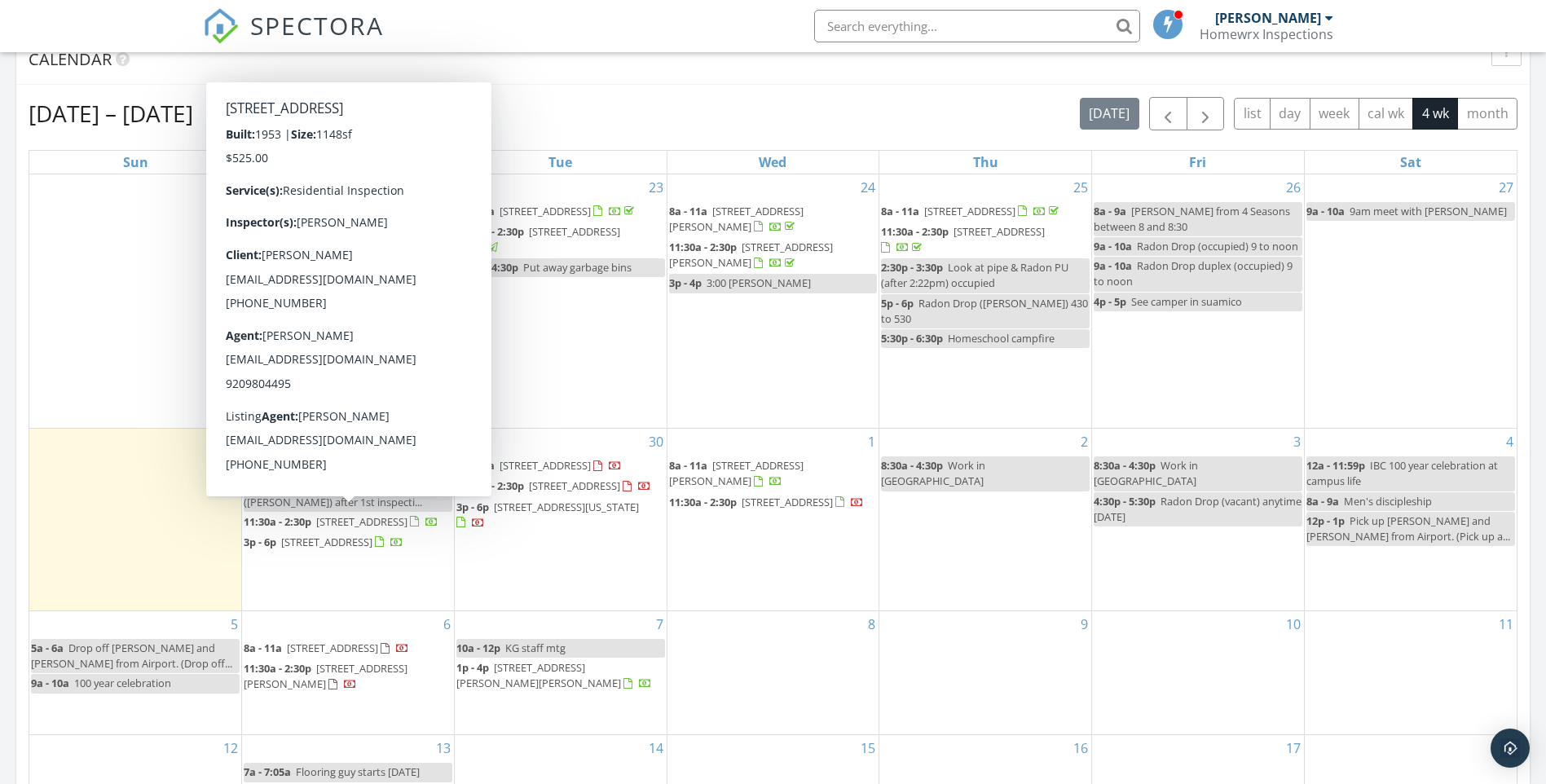
click at [320, 520] on span "730 Grand Ave, Sheboygan 53083" at bounding box center [362, 521] width 92 height 14
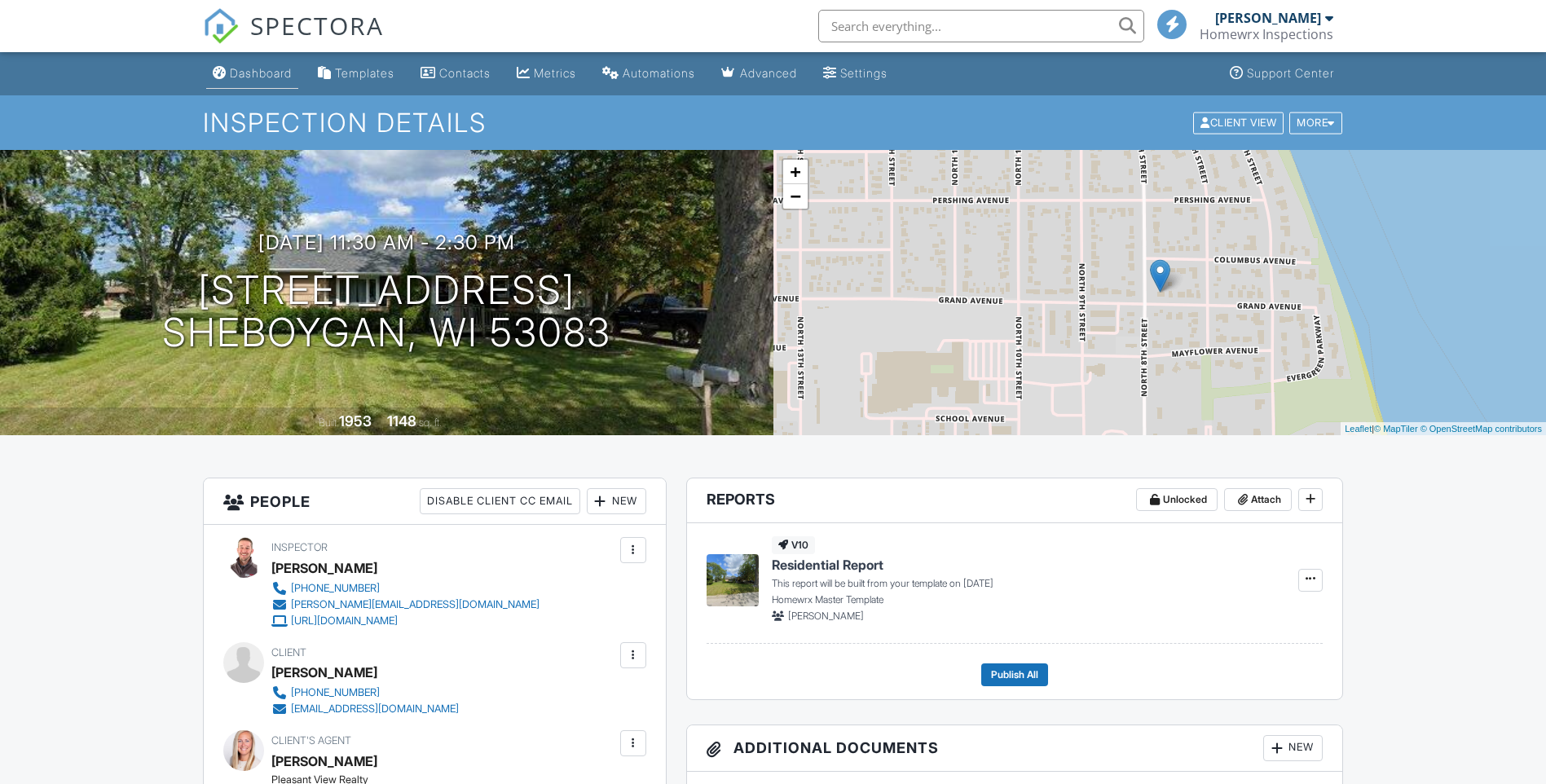
click at [268, 70] on div "Dashboard" at bounding box center [261, 72] width 62 height 14
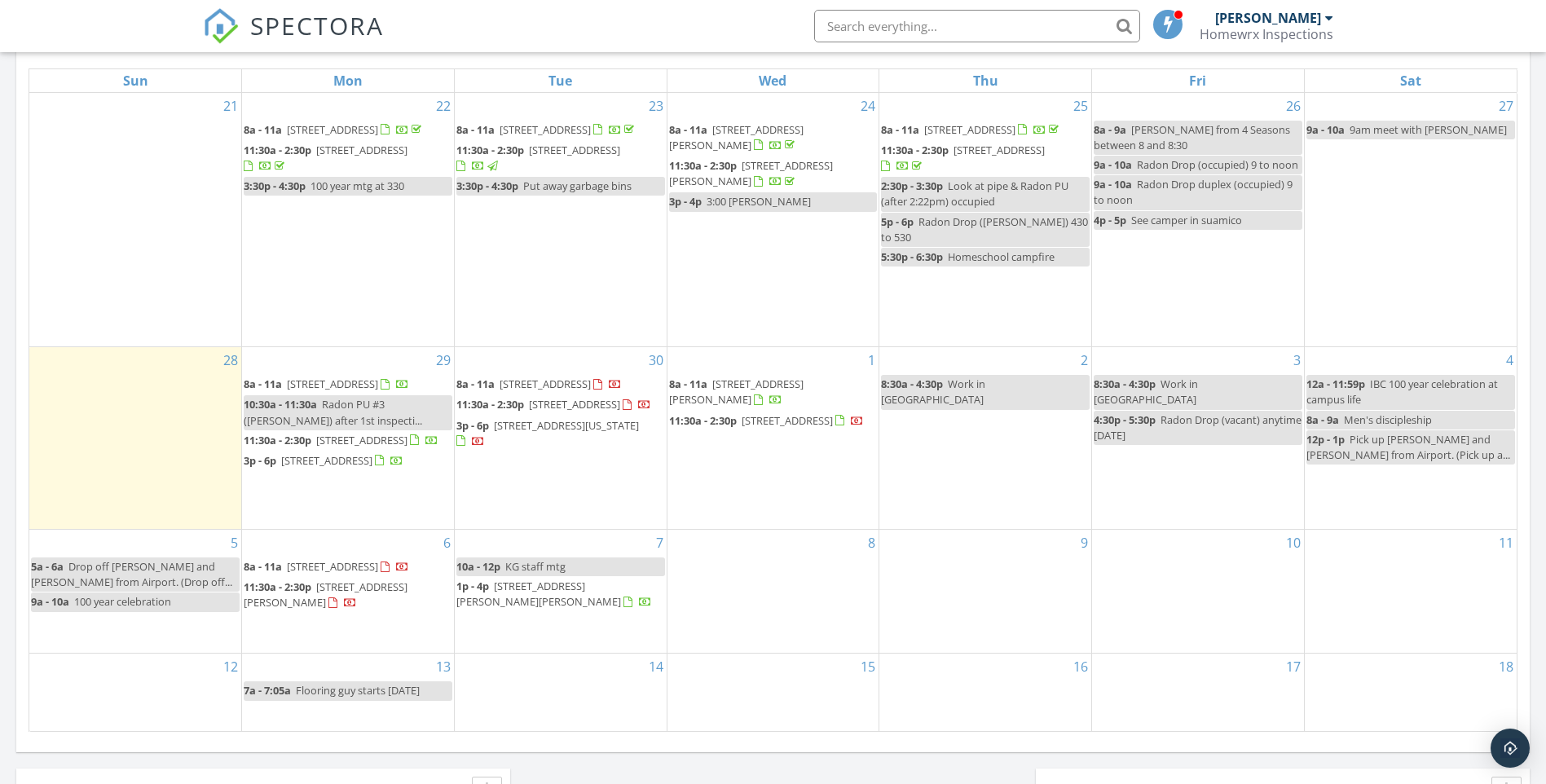
scroll to position [773, 0]
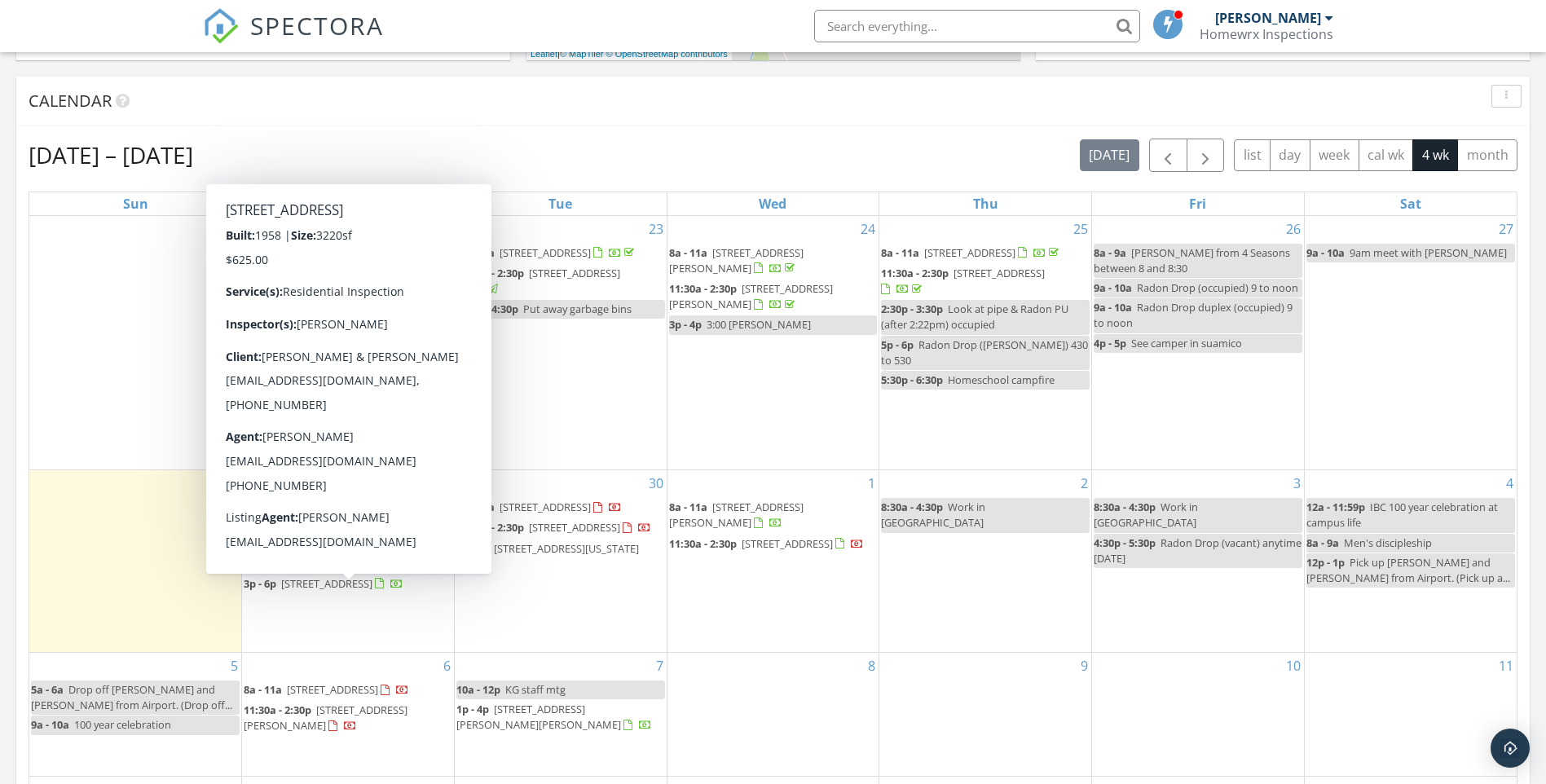
click at [303, 591] on span "4225 S 15th St, Sheboygan 53081" at bounding box center [326, 583] width 92 height 14
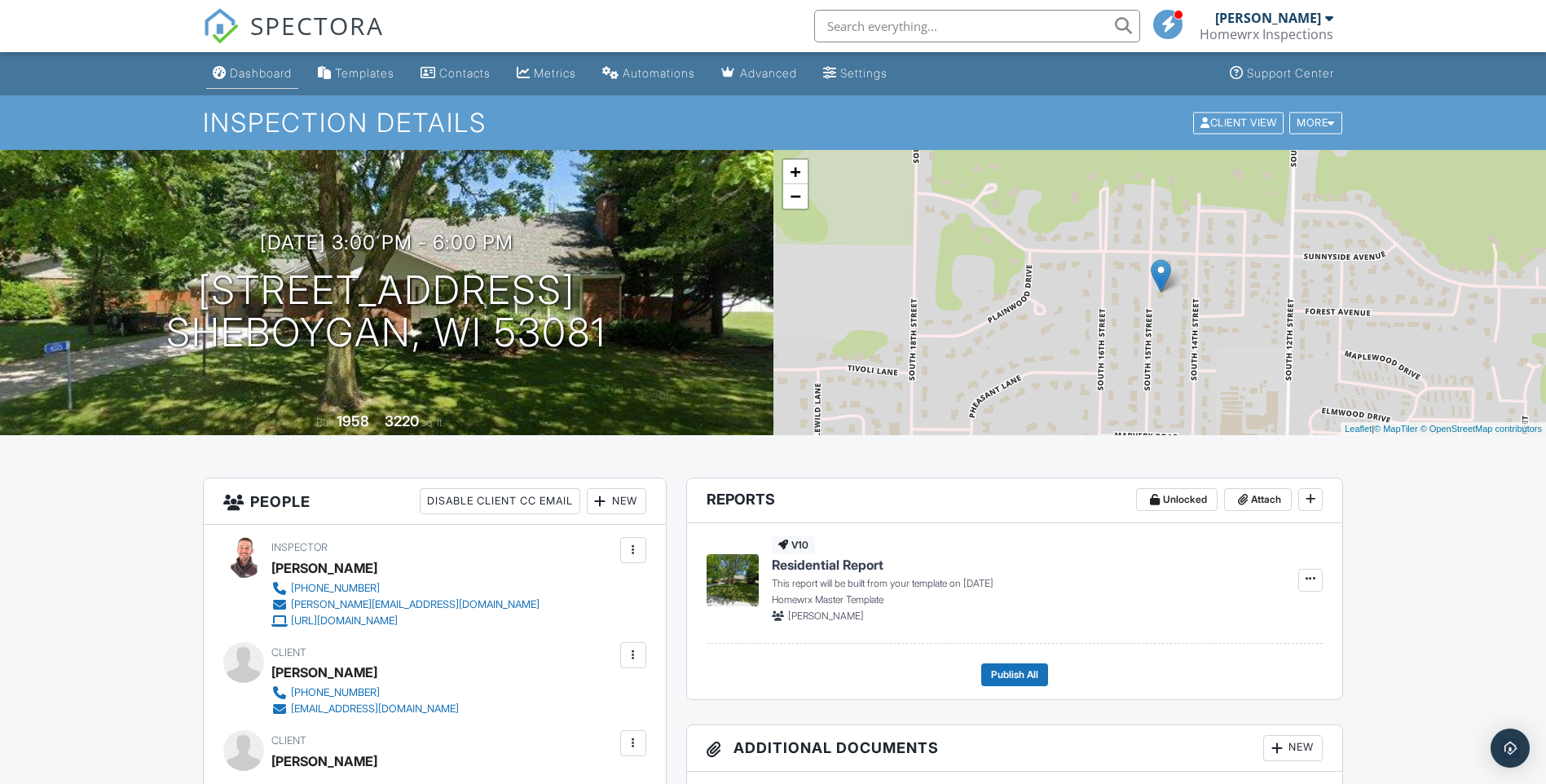
click at [274, 67] on div "Dashboard" at bounding box center [261, 72] width 62 height 14
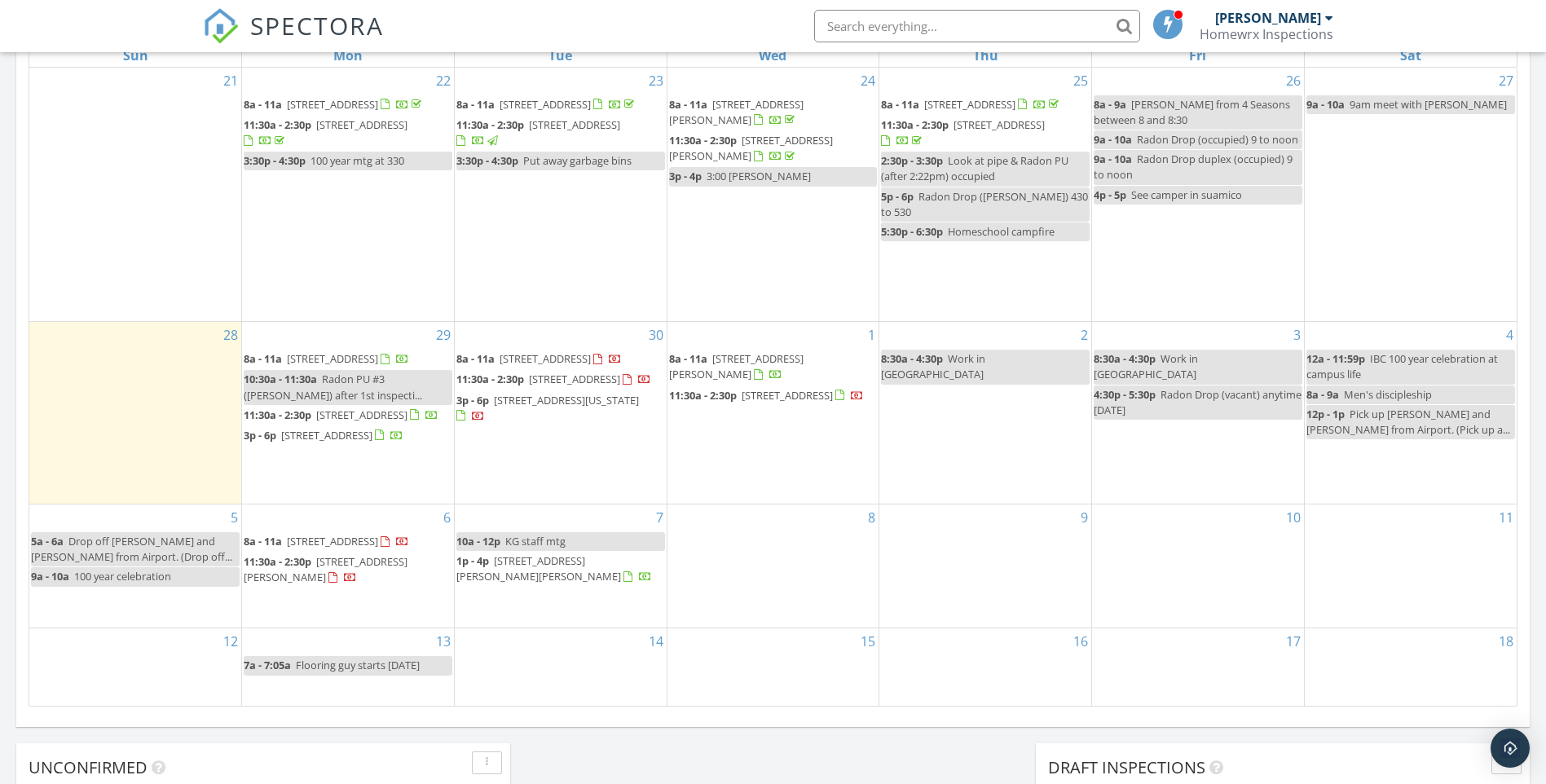
scroll to position [1059, 0]
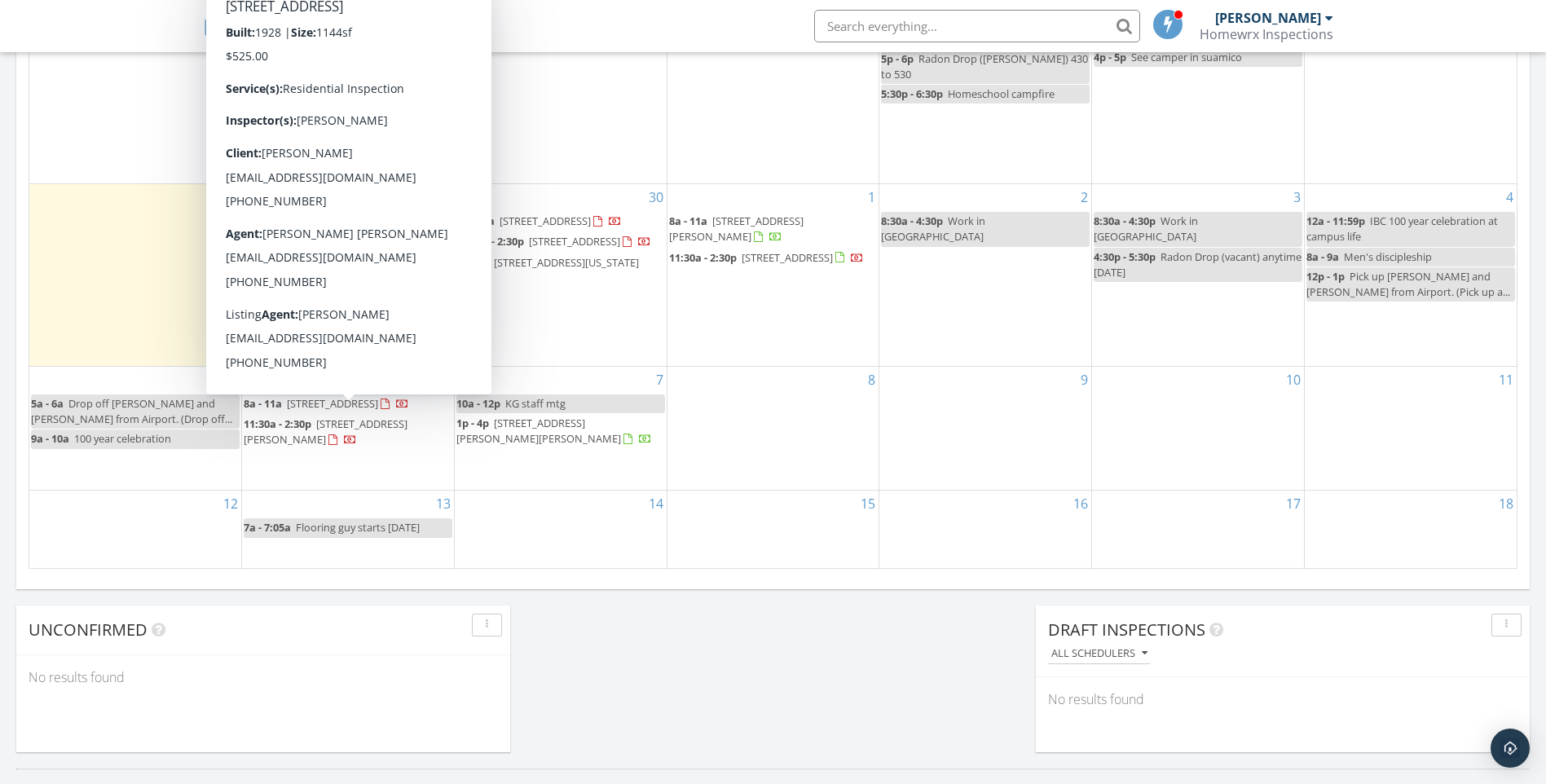
click at [302, 410] on span "[STREET_ADDRESS]" at bounding box center [332, 403] width 92 height 14
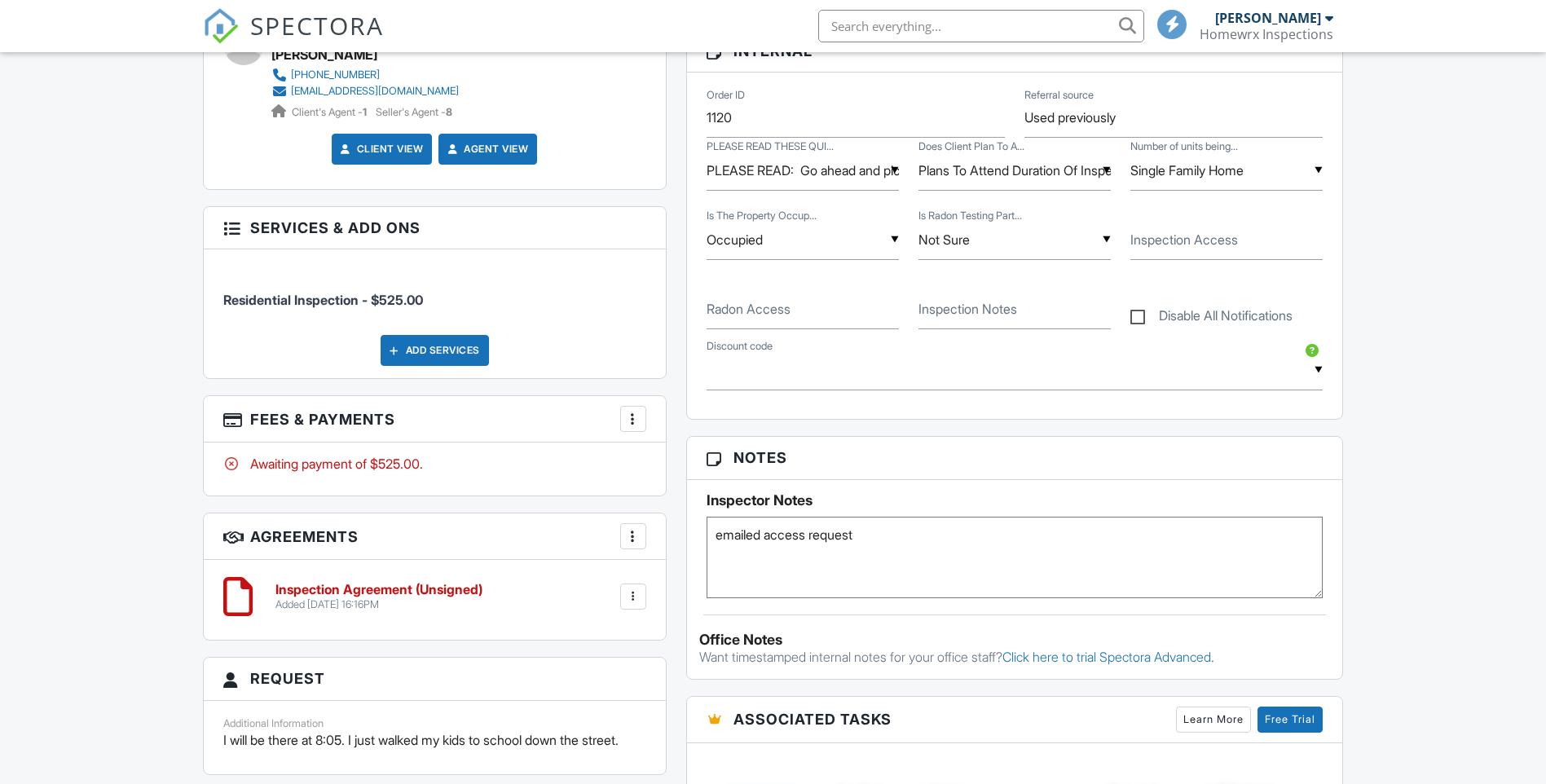
scroll to position [944, 0]
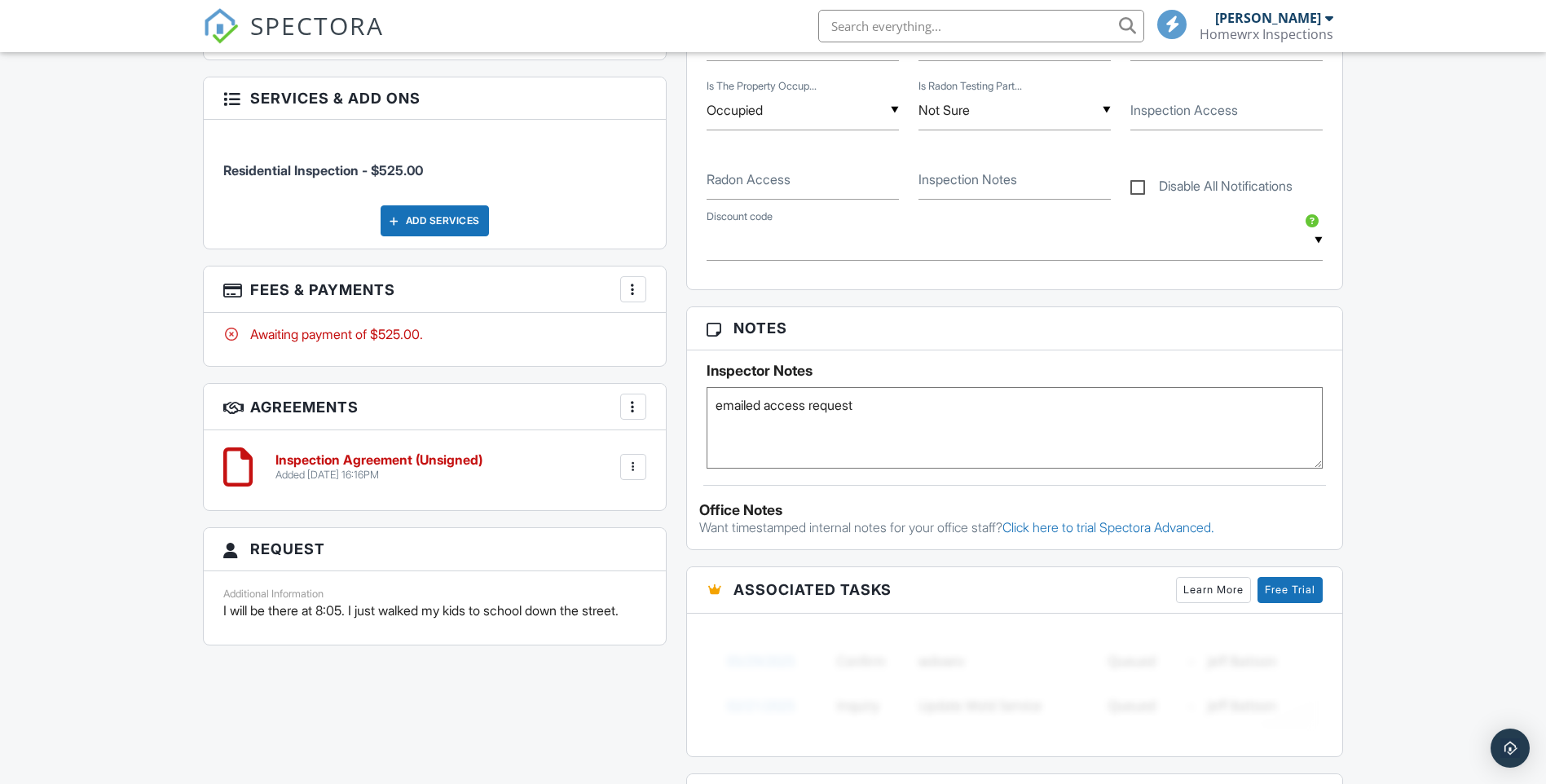
drag, startPoint x: 873, startPoint y: 400, endPoint x: 702, endPoint y: 388, distance: 171.4
click at [702, 388] on div "Inspector Notes emailed access request" at bounding box center [1016, 409] width 657 height 118
type textarea "7890 roof replaced in 2004 per sheet from listing agent"
click at [117, 254] on div "Dashboard Templates Contacts Metrics Automations Advanced Settings Support Cent…" at bounding box center [773, 260] width 1546 height 2304
click at [1206, 117] on label "Inspection Access" at bounding box center [1184, 110] width 107 height 18
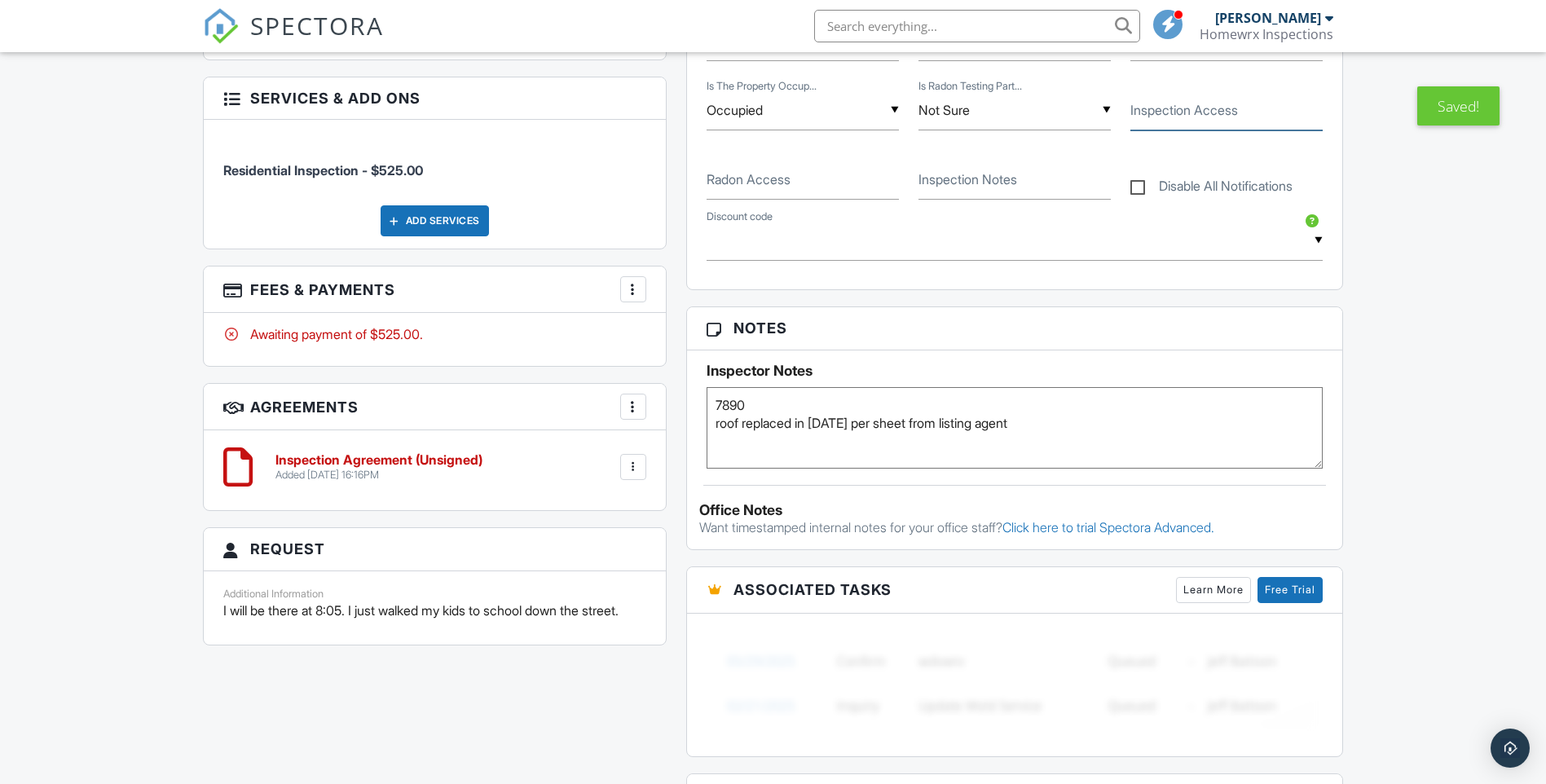
click at [1206, 117] on input "Inspection Access" at bounding box center [1226, 110] width 192 height 40
type input "7890"
click at [1439, 246] on div "Dashboard Templates Contacts Metrics Automations Advanced Settings Support Cent…" at bounding box center [773, 260] width 1546 height 2304
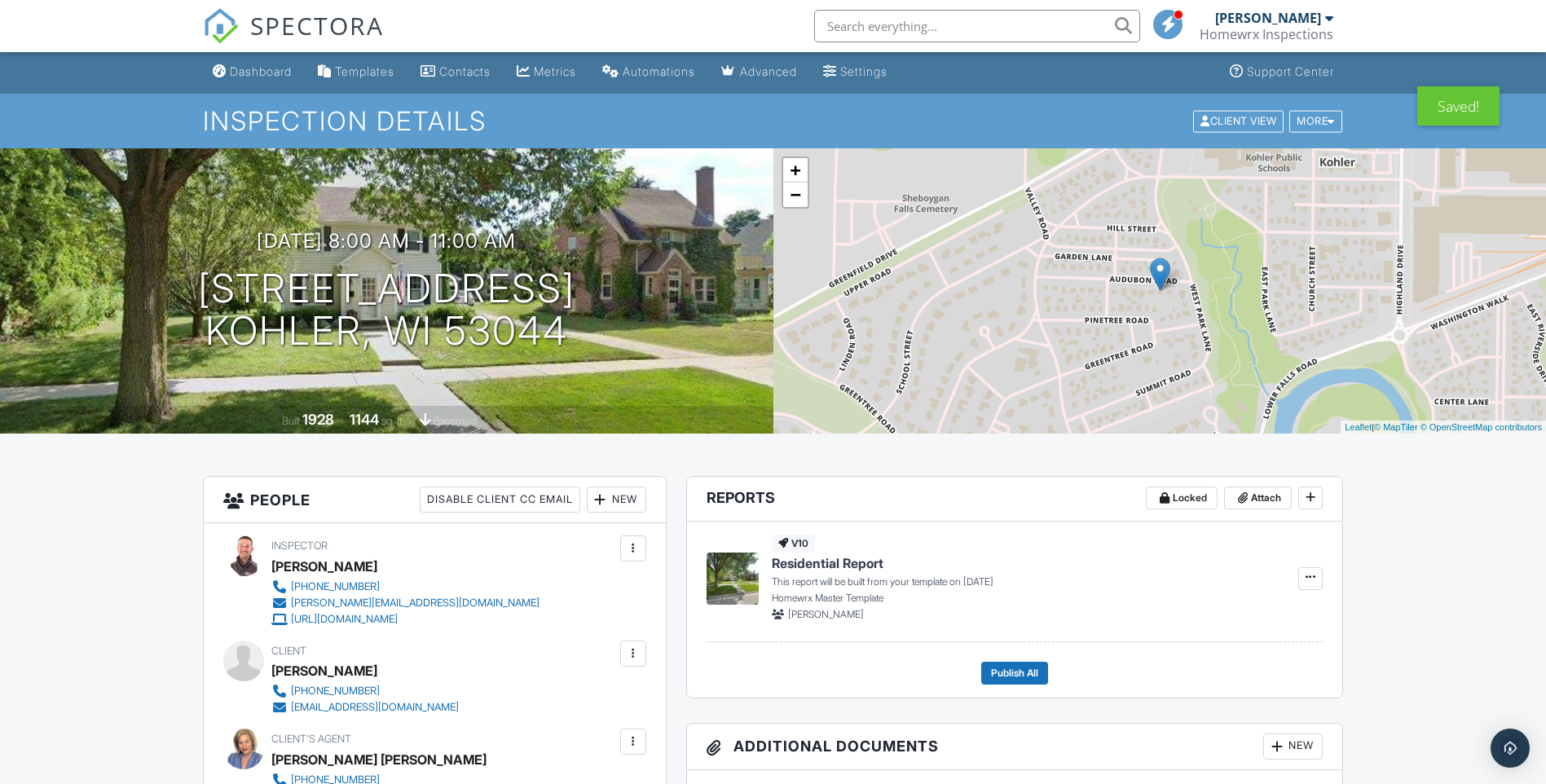
scroll to position [0, 0]
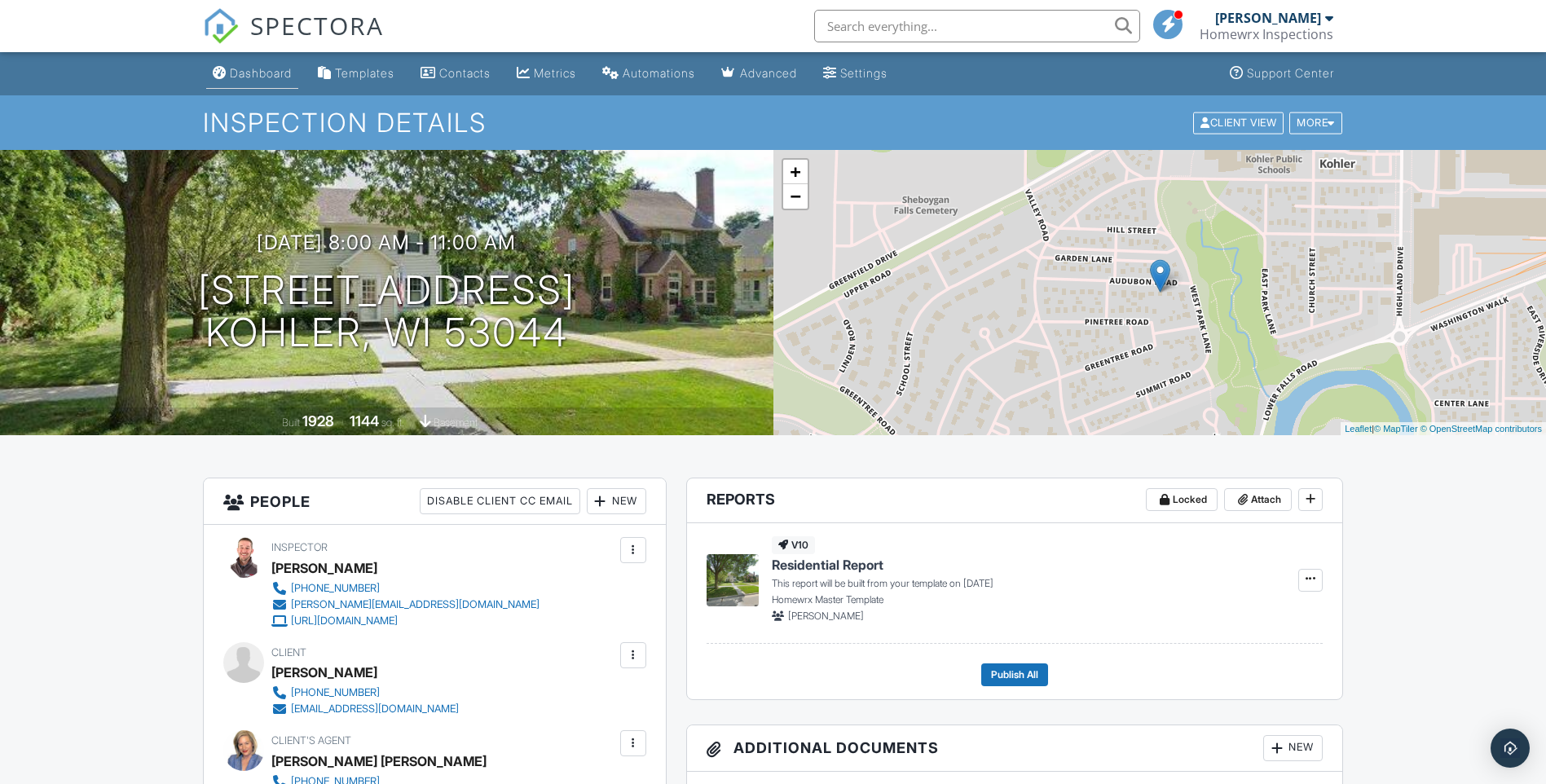
click at [252, 72] on div "Dashboard" at bounding box center [261, 72] width 62 height 14
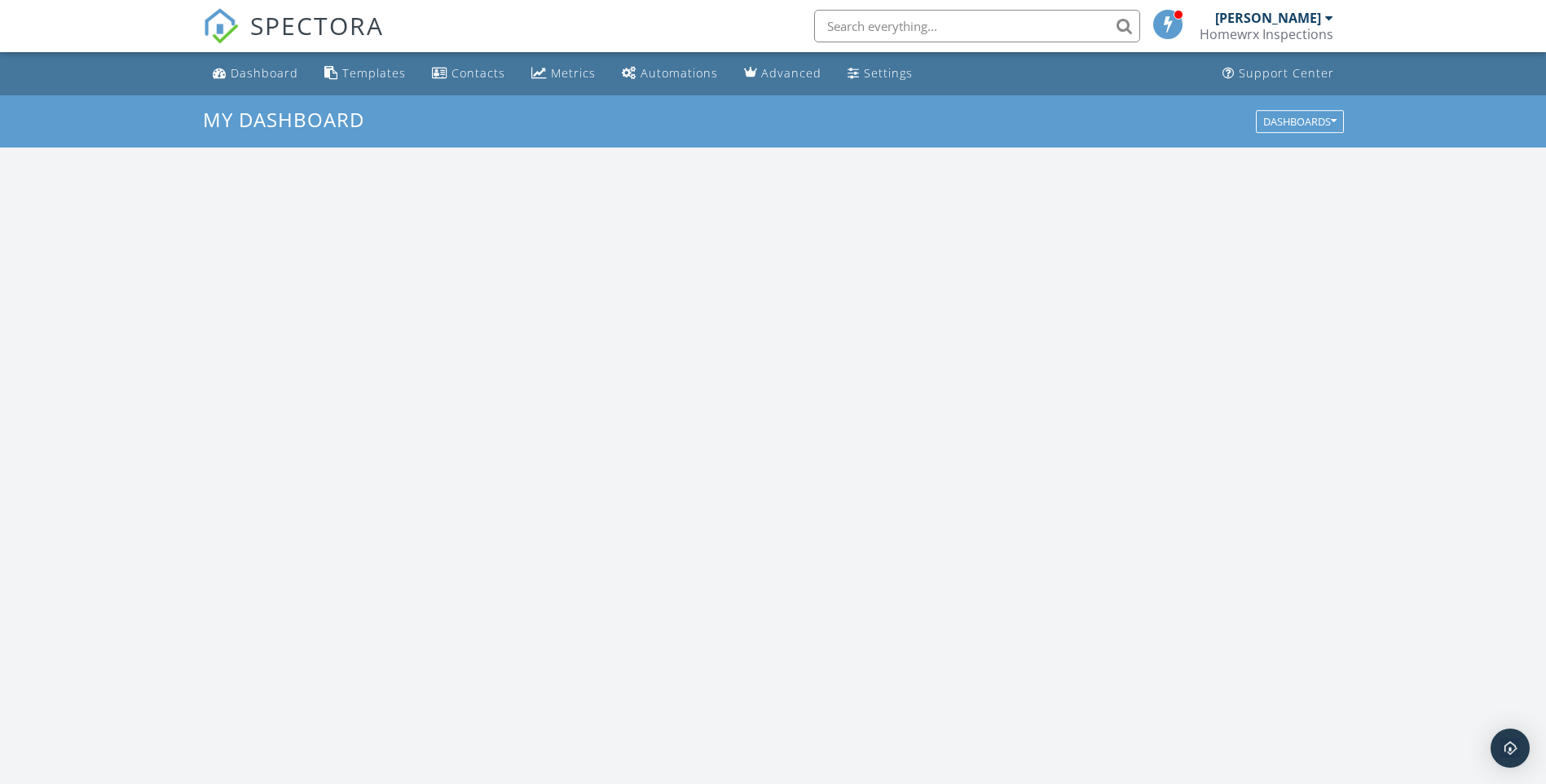
scroll to position [1508, 1571]
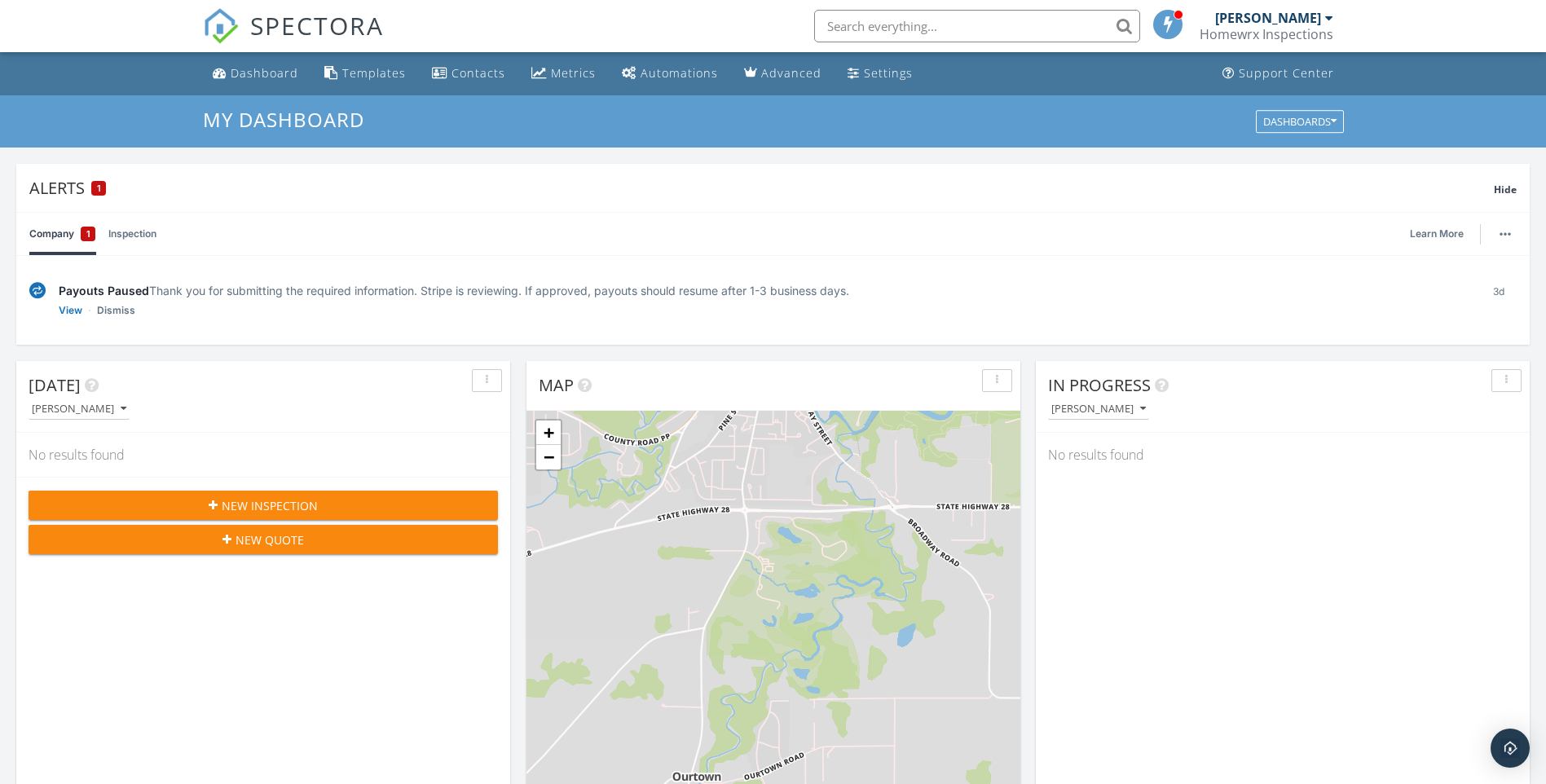
click at [66, 233] on link "Company 1" at bounding box center [62, 234] width 66 height 42
click at [66, 311] on link "View" at bounding box center [70, 310] width 23 height 16
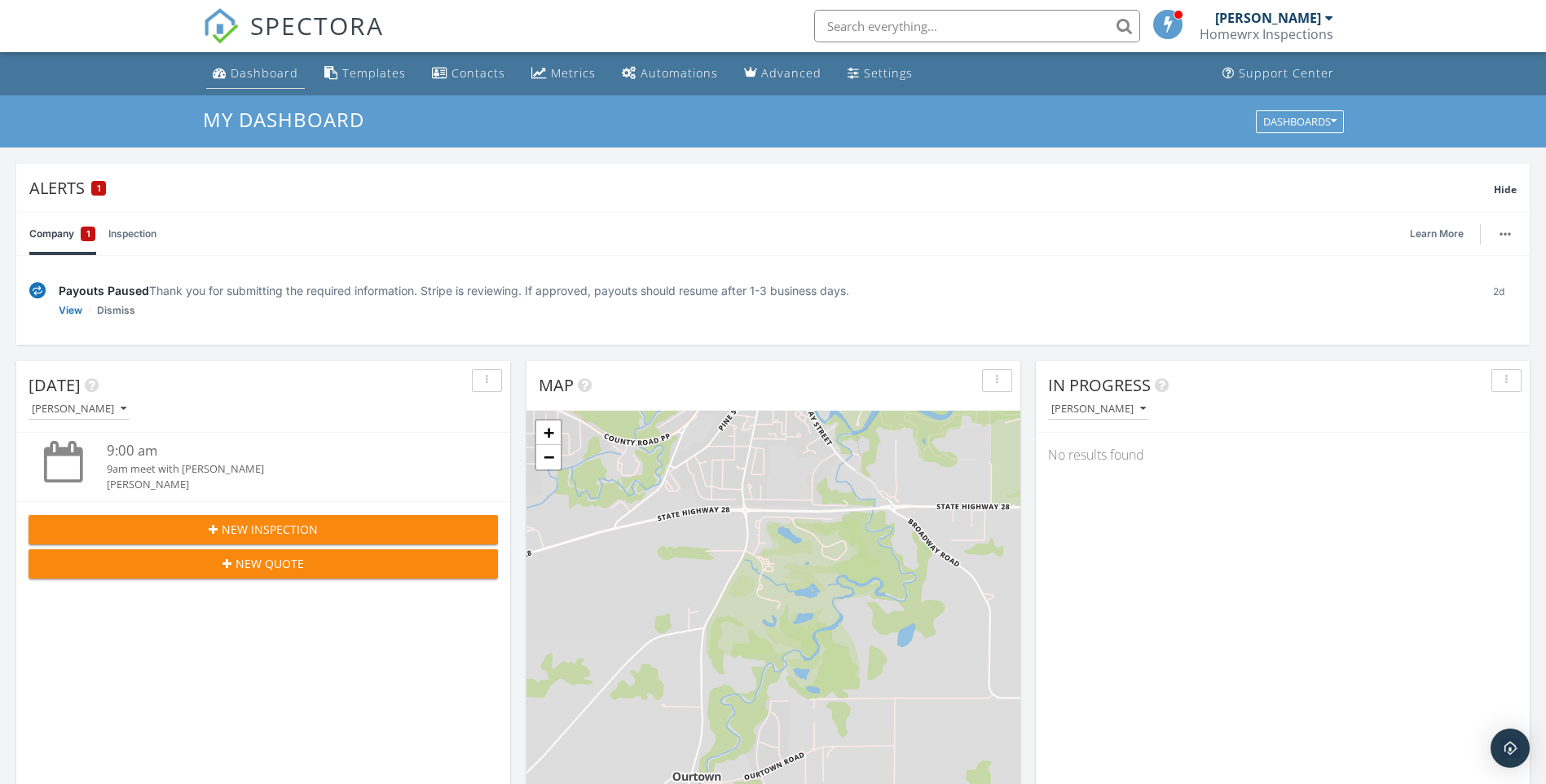
click at [254, 72] on div "Dashboard" at bounding box center [265, 73] width 68 height 15
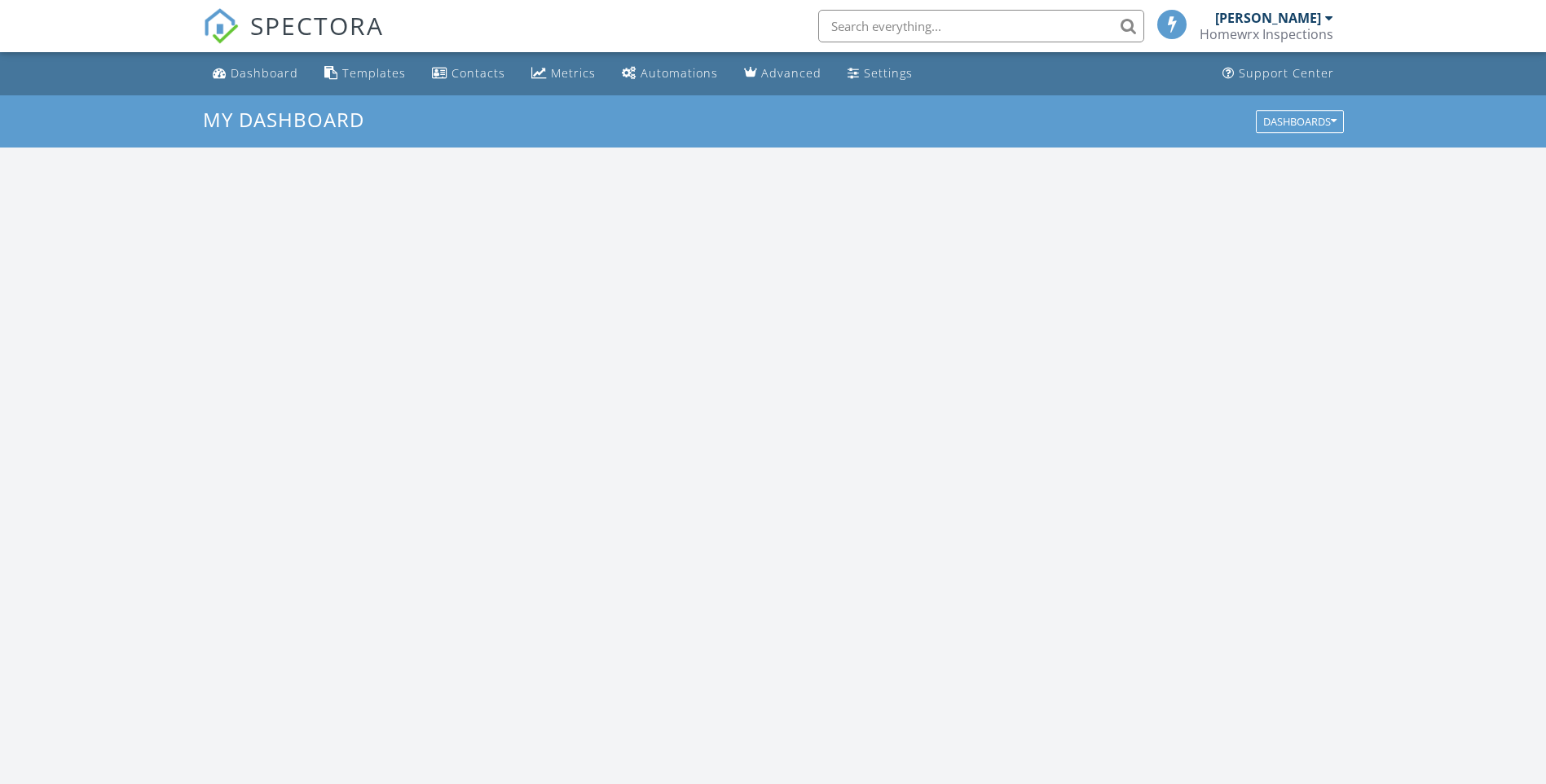
scroll to position [1508, 1571]
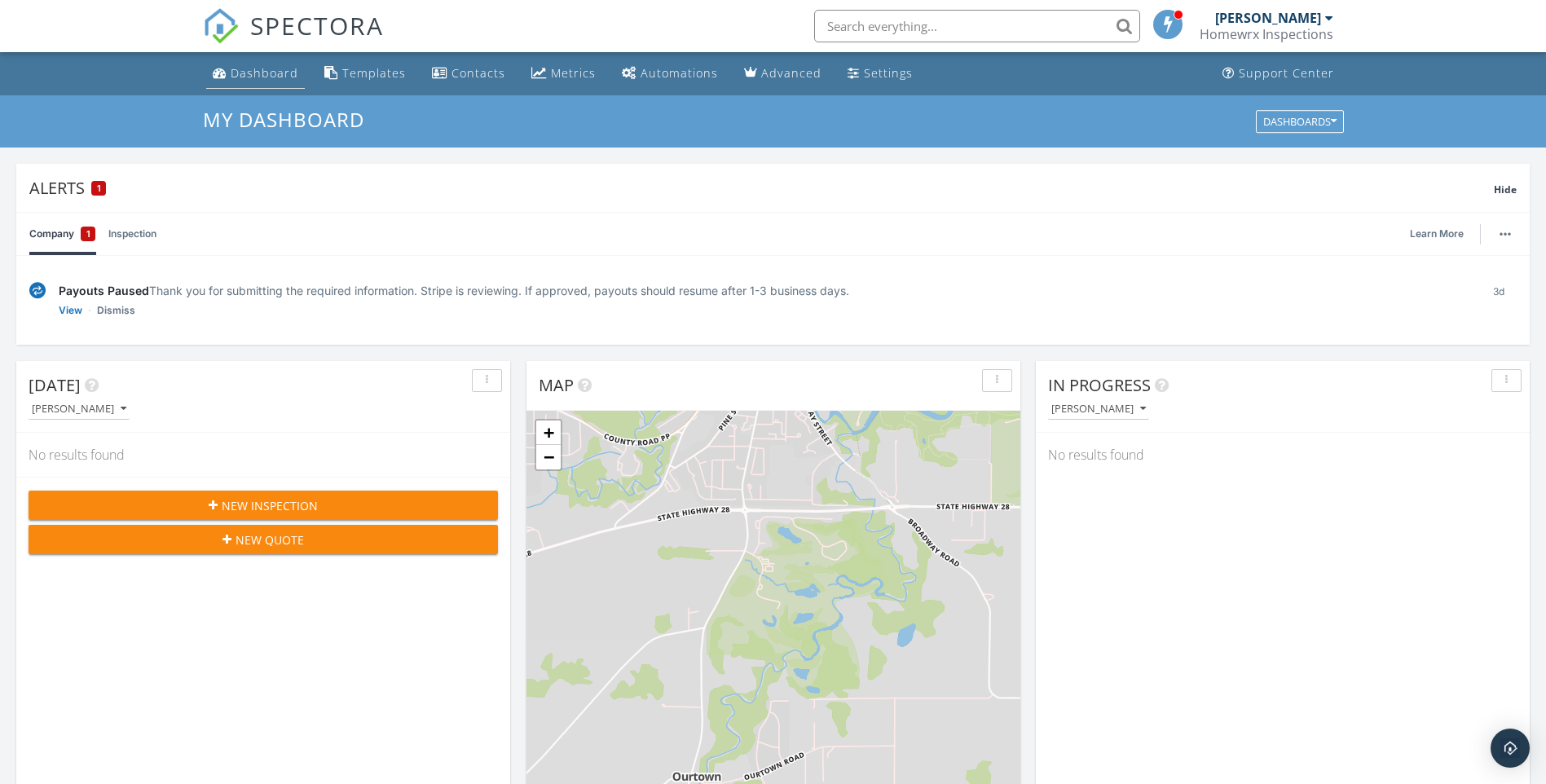
click at [261, 69] on div "Dashboard" at bounding box center [265, 73] width 68 height 15
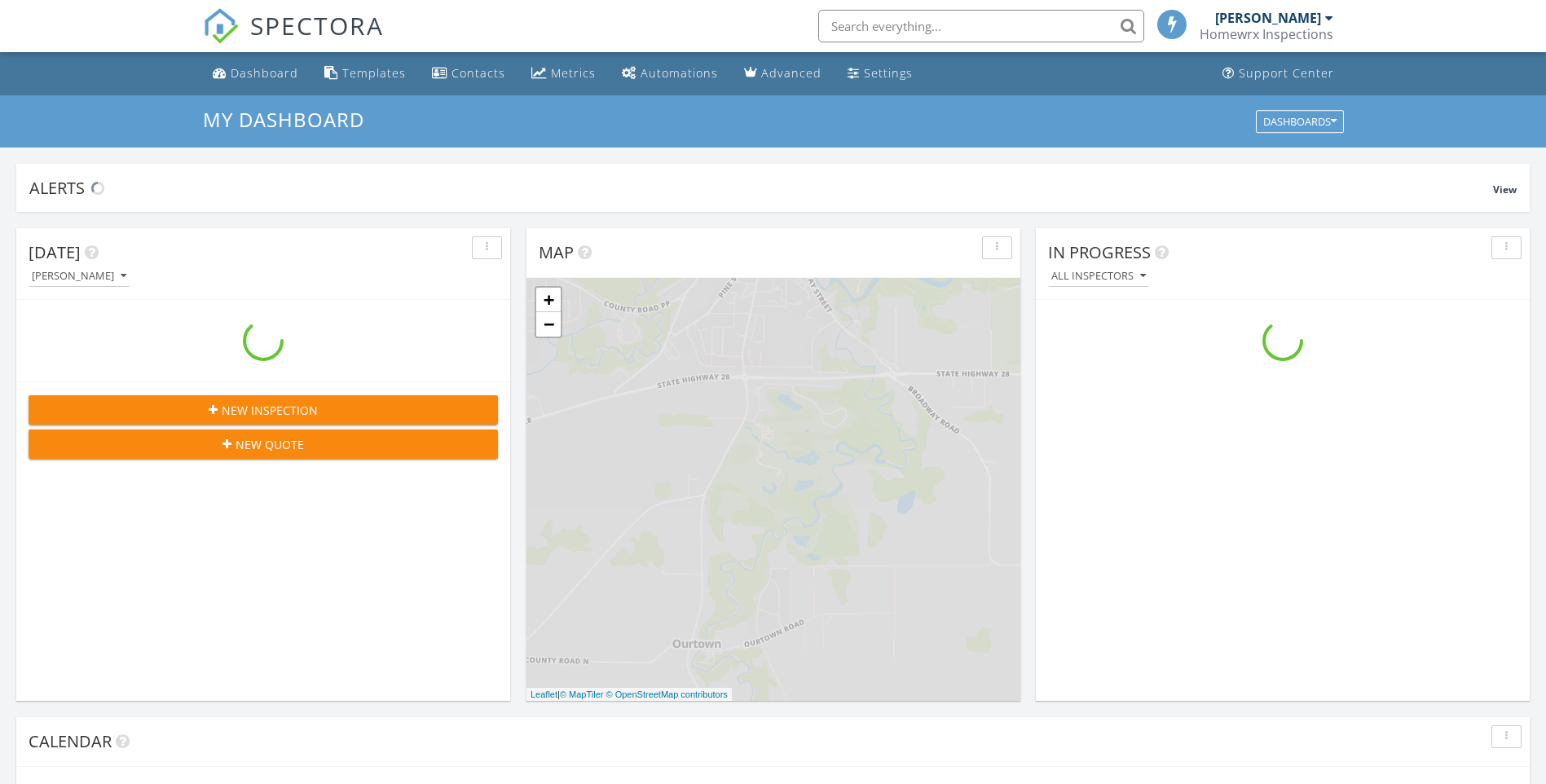
scroll to position [1508, 1571]
